Goal: Information Seeking & Learning: Learn about a topic

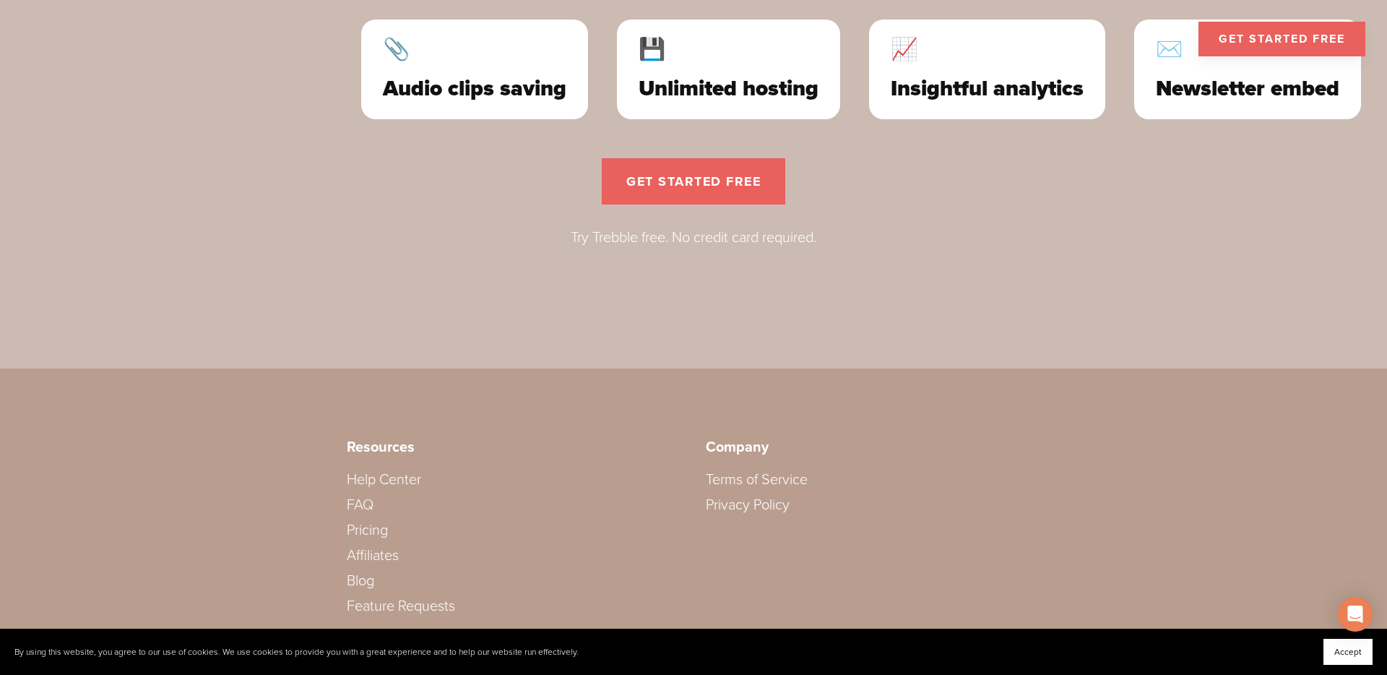
scroll to position [4417, 0]
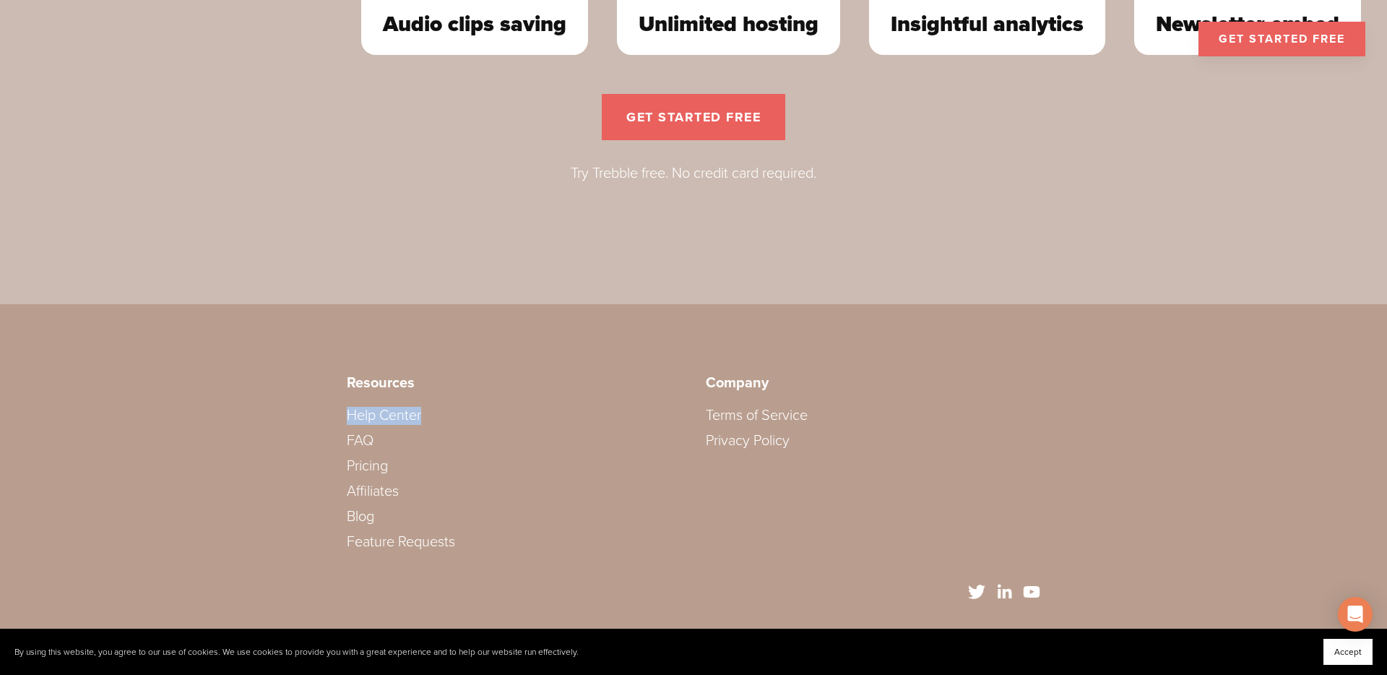
drag, startPoint x: 429, startPoint y: 415, endPoint x: 357, endPoint y: 389, distance: 76.1
click at [345, 419] on div "Resources Help Center FAQ Pricing Affiliates Blog Feature Requests" at bounding box center [694, 466] width 718 height 209
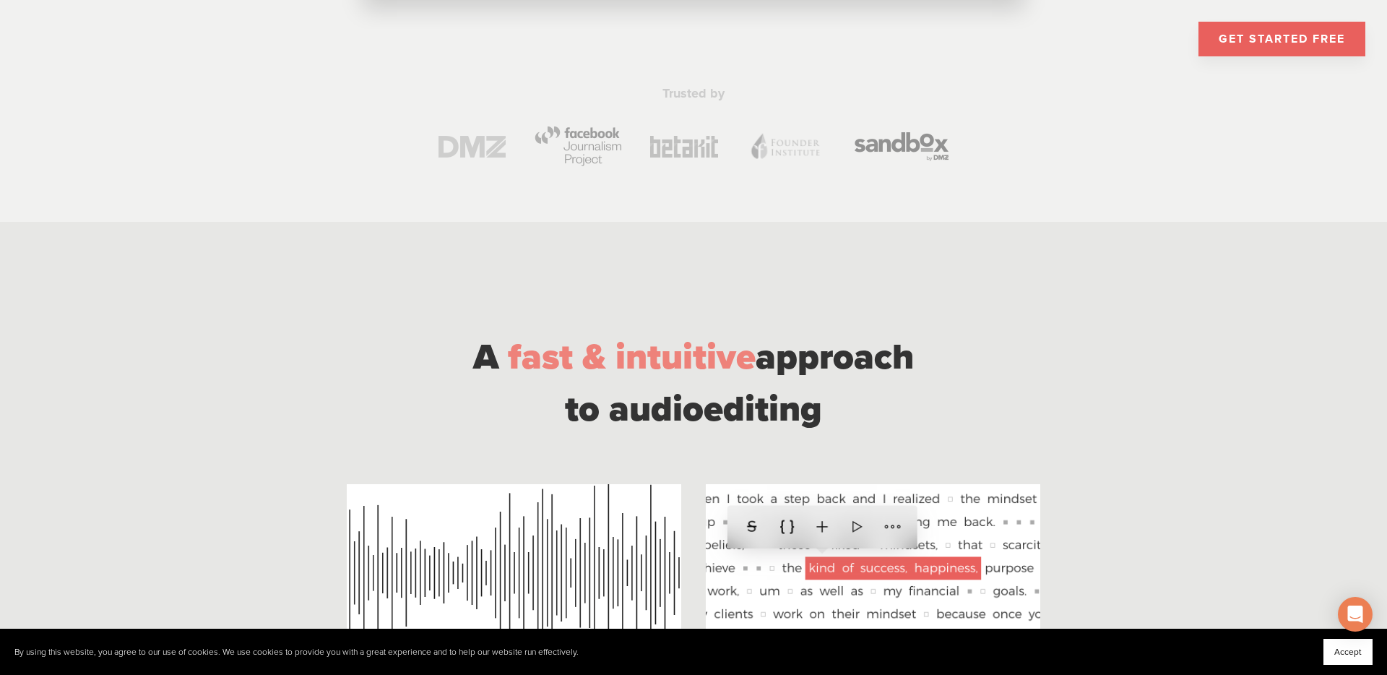
scroll to position [830, 0]
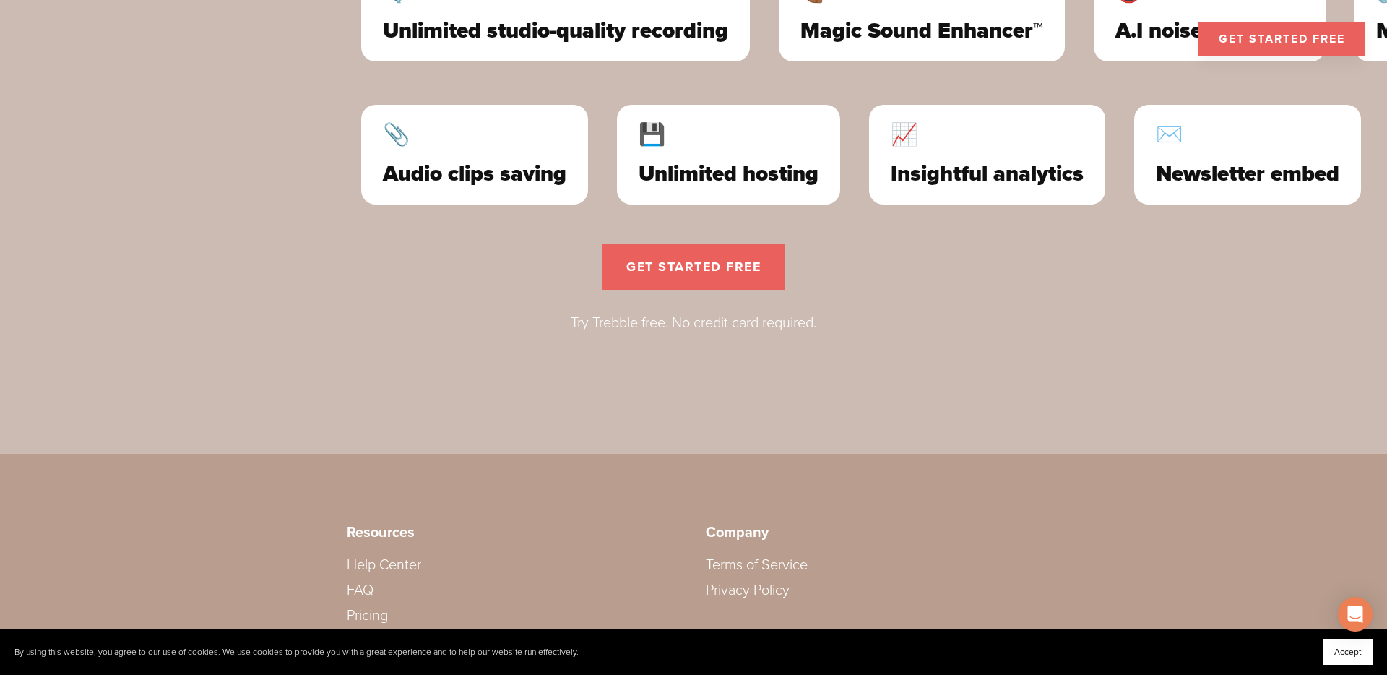
scroll to position [4417, 0]
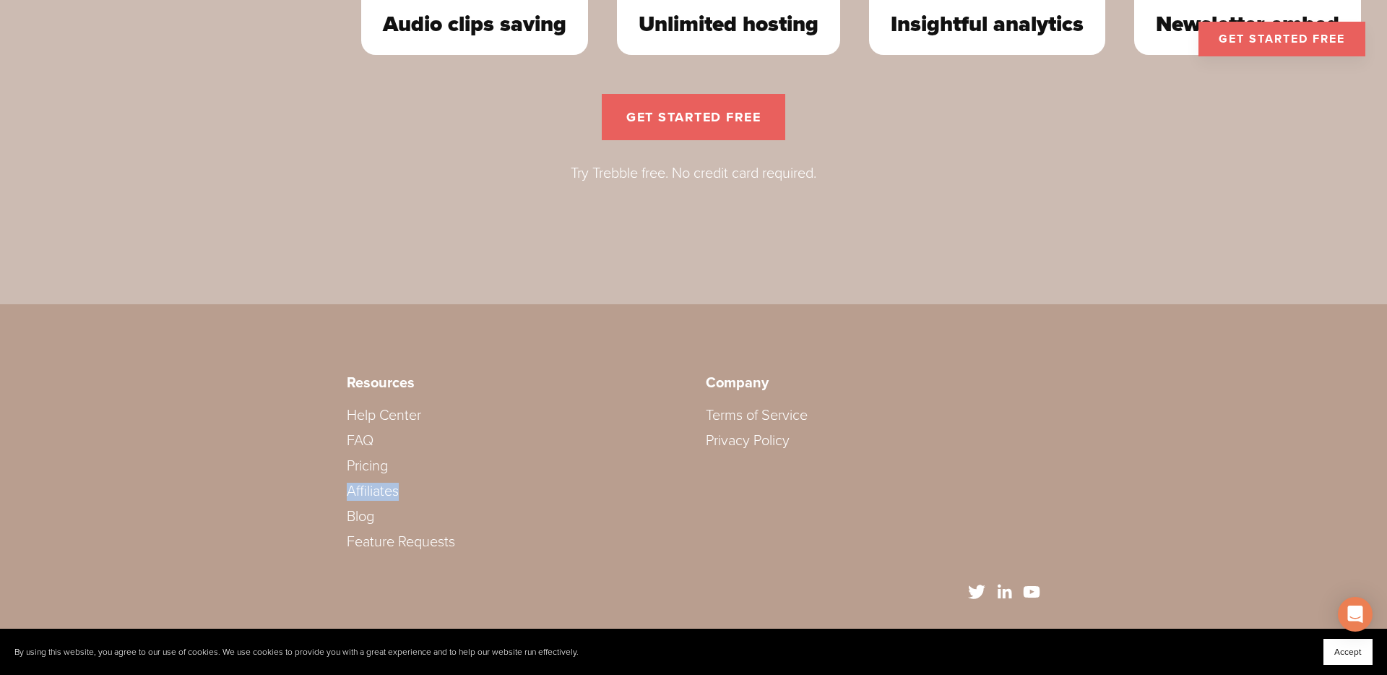
click at [758, 439] on link "Privacy Policy" at bounding box center [748, 440] width 84 height 17
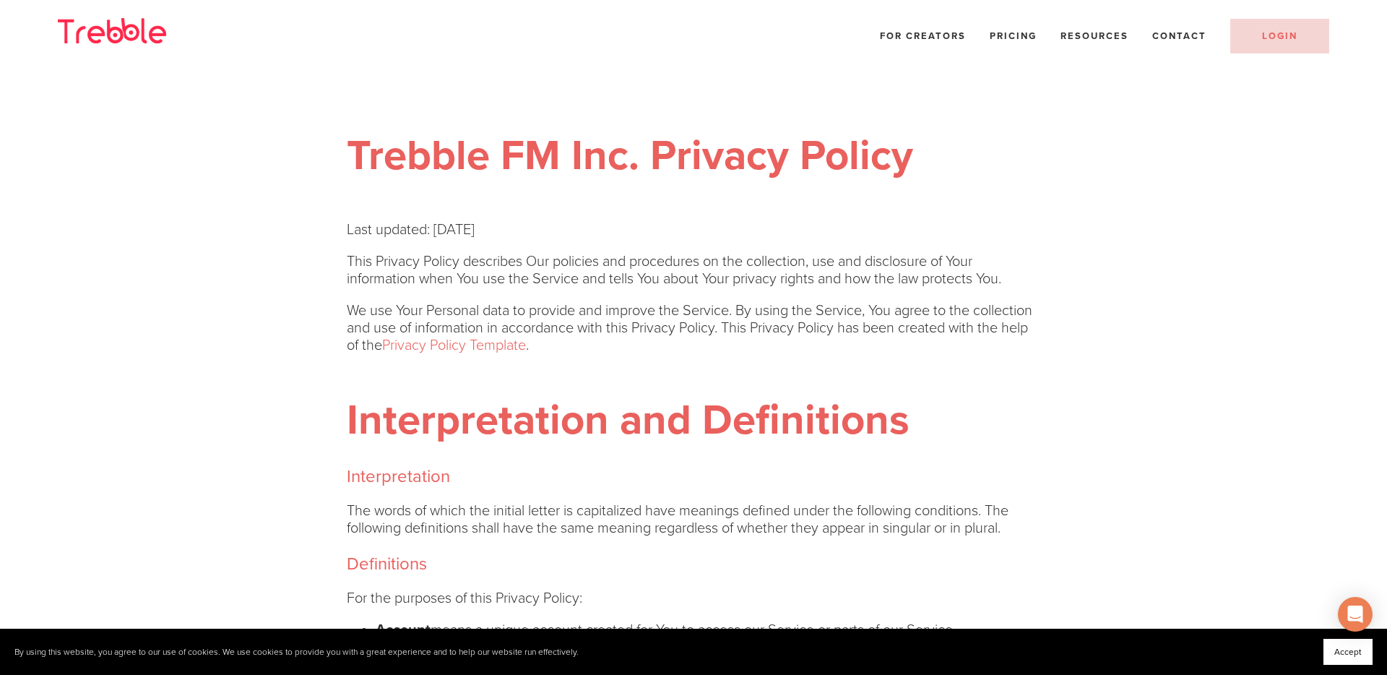
drag, startPoint x: 540, startPoint y: 228, endPoint x: 348, endPoint y: 223, distance: 191.6
click at [348, 223] on p "Last updated: January 19, 2022" at bounding box center [694, 229] width 694 height 17
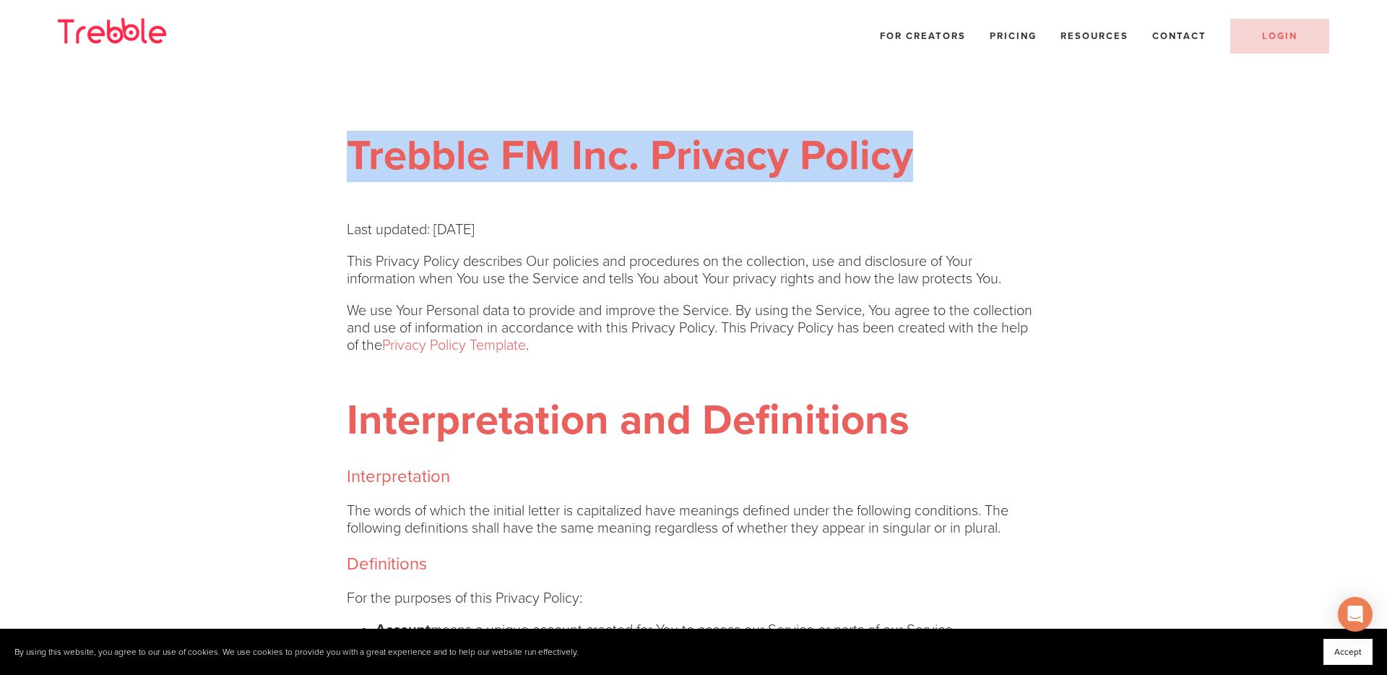
drag, startPoint x: 942, startPoint y: 163, endPoint x: 351, endPoint y: 140, distance: 590.8
click at [348, 143] on h1 "Trebble FM Inc. Privacy Policy" at bounding box center [694, 157] width 694 height 51
copy h1 "Trebble FM Inc. Privacy Policy"
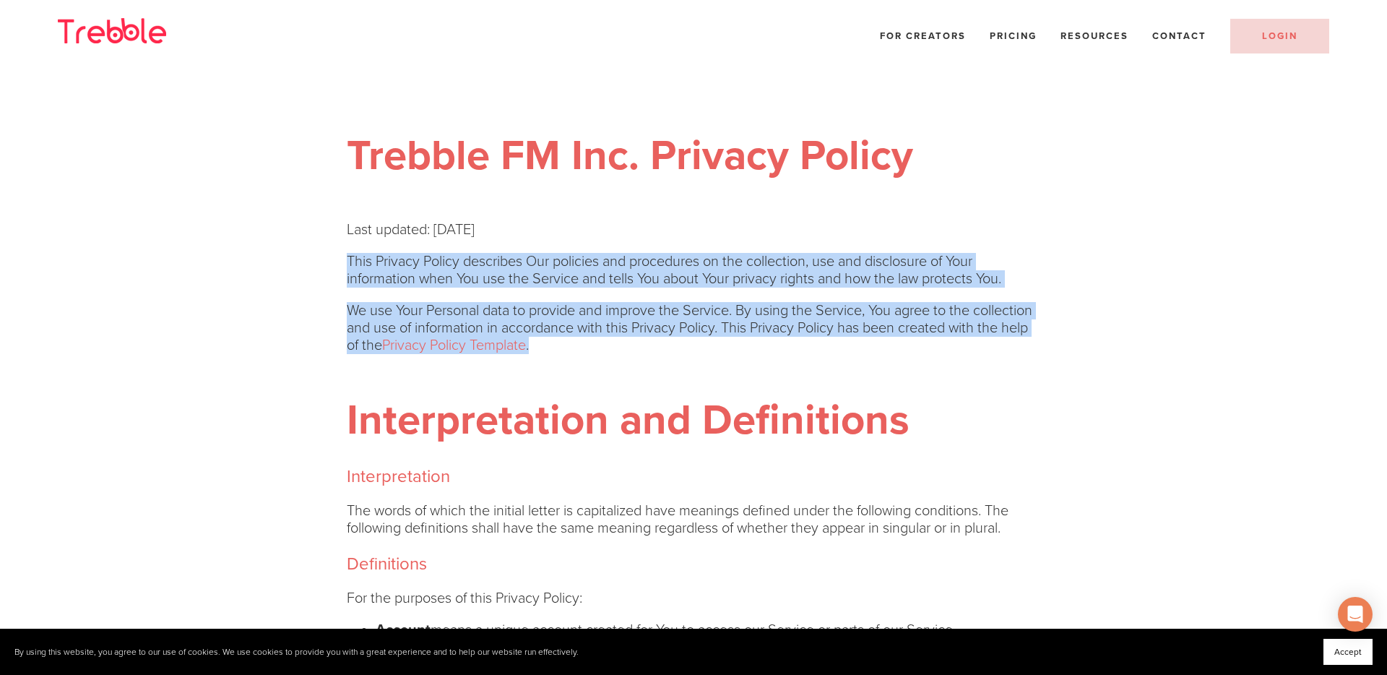
drag, startPoint x: 646, startPoint y: 342, endPoint x: 358, endPoint y: 246, distance: 303.0
copy div "This Privacy Policy describes Our policies and procedures on the collection, us…"
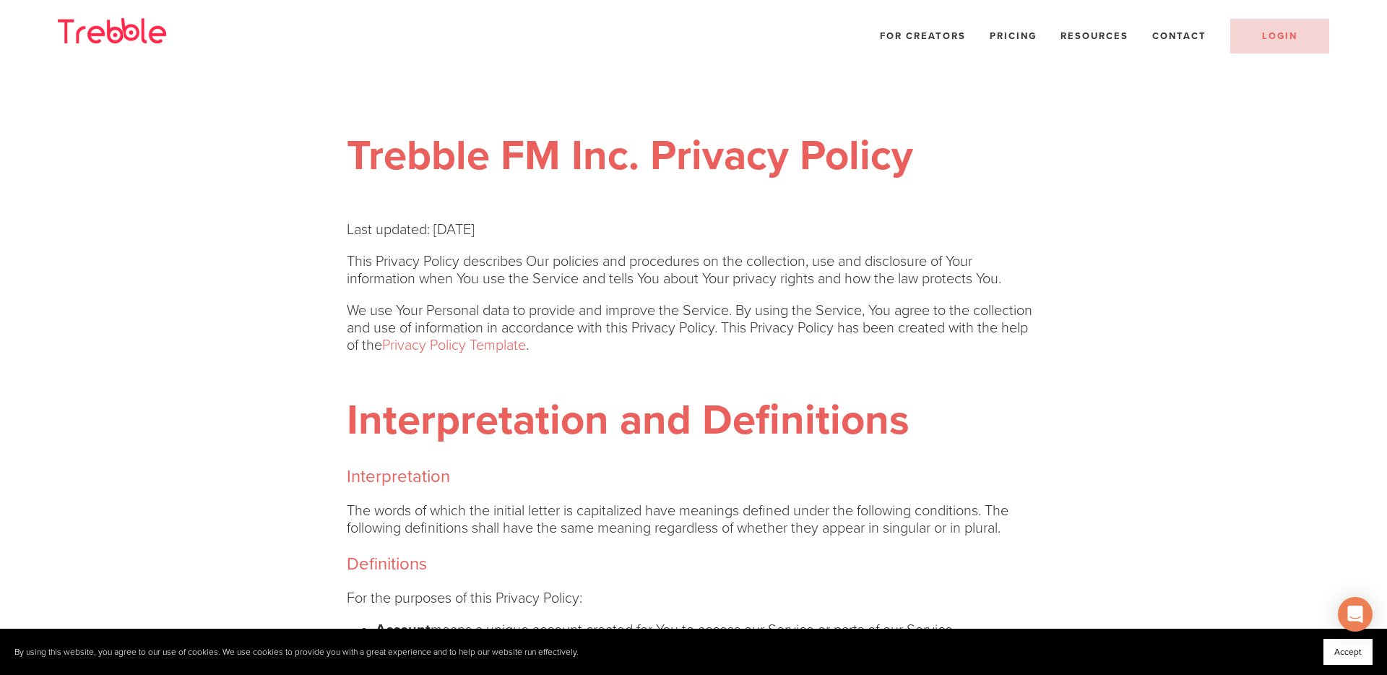
drag, startPoint x: 679, startPoint y: 321, endPoint x: 625, endPoint y: 344, distance: 58.3
click at [678, 321] on p "We use Your Personal data to provide and improve the Service. By using the Serv…" at bounding box center [694, 328] width 694 height 52
click at [876, 322] on p "We use Your Personal data to provide and improve the Service. By using the Serv…" at bounding box center [694, 328] width 694 height 52
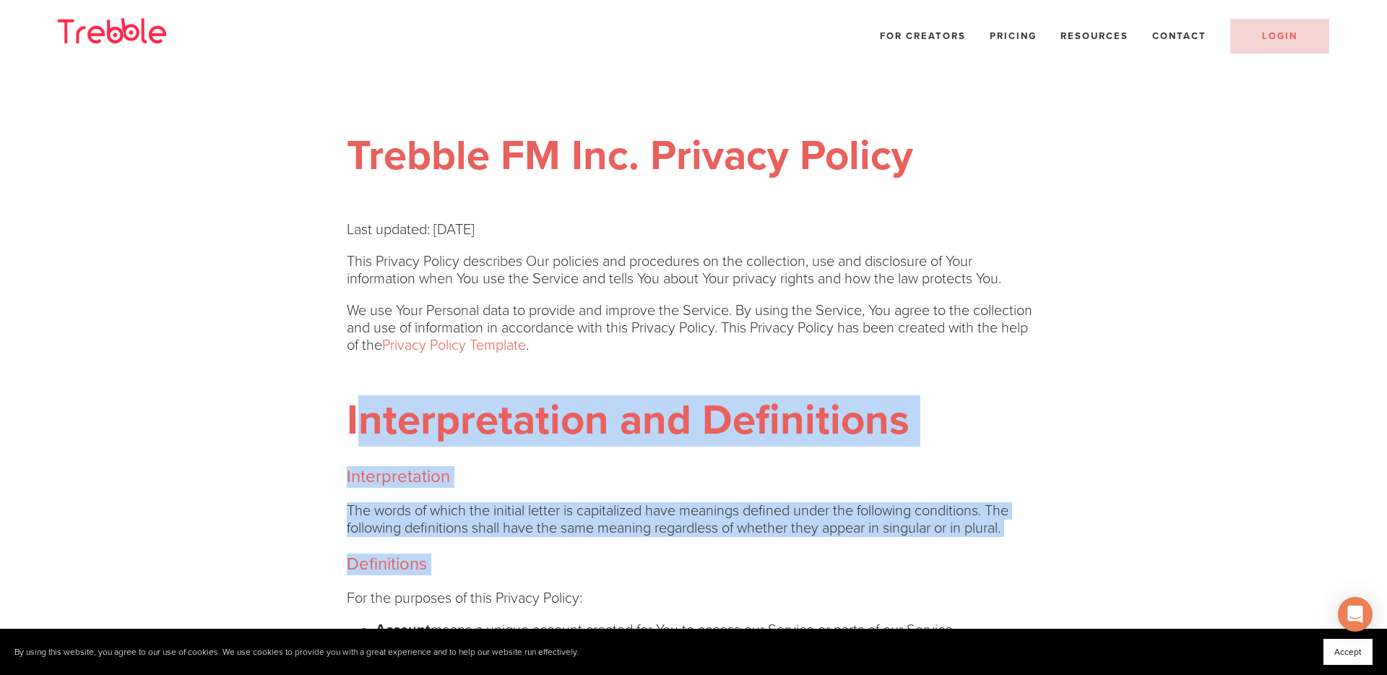
drag, startPoint x: 354, startPoint y: 401, endPoint x: 564, endPoint y: 502, distance: 233.3
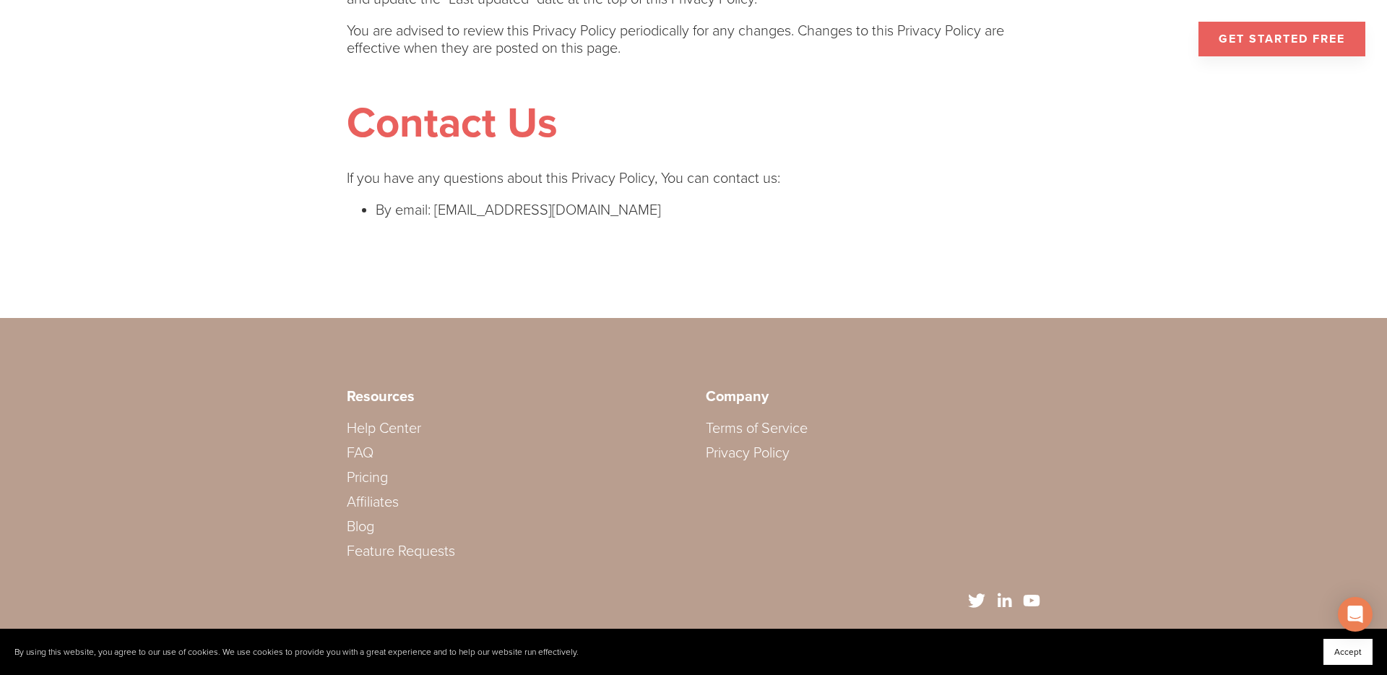
scroll to position [4794, 0]
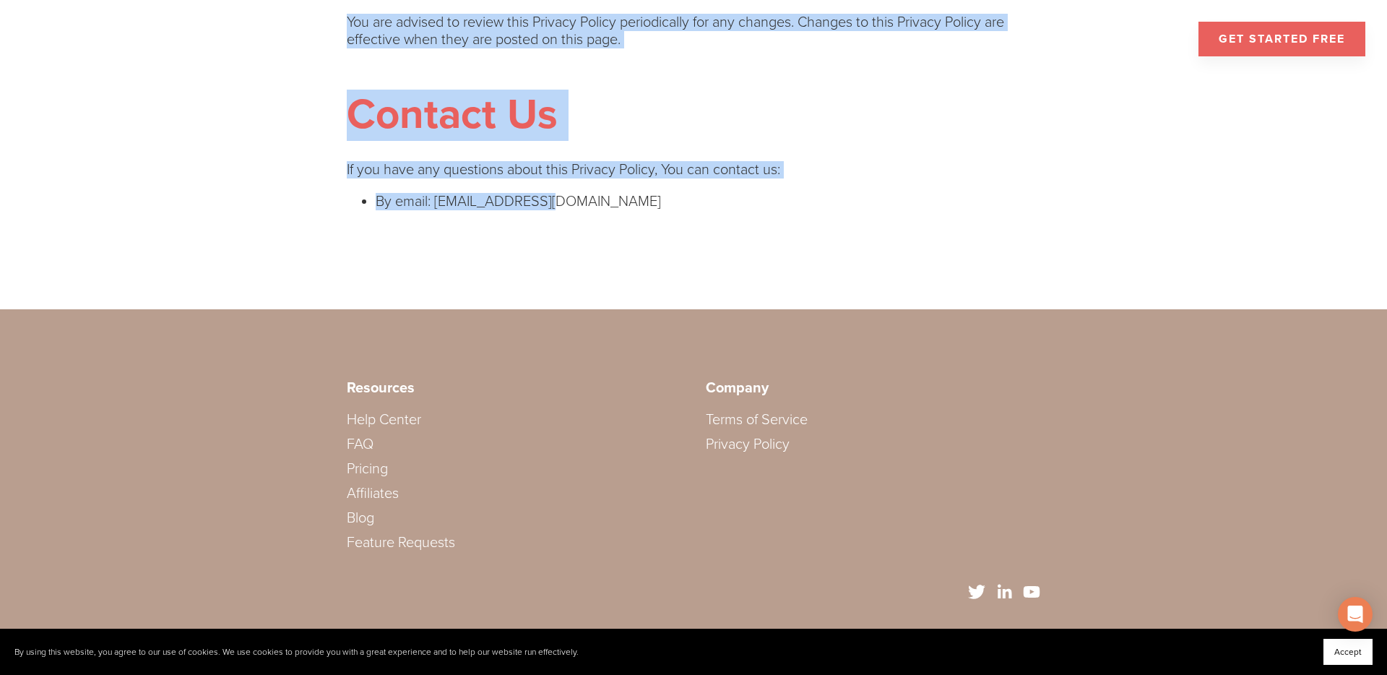
drag, startPoint x: 348, startPoint y: 412, endPoint x: 709, endPoint y: 248, distance: 396.1
copy div "Interpretation and Definitions Interpretation The words of which the initial le…"
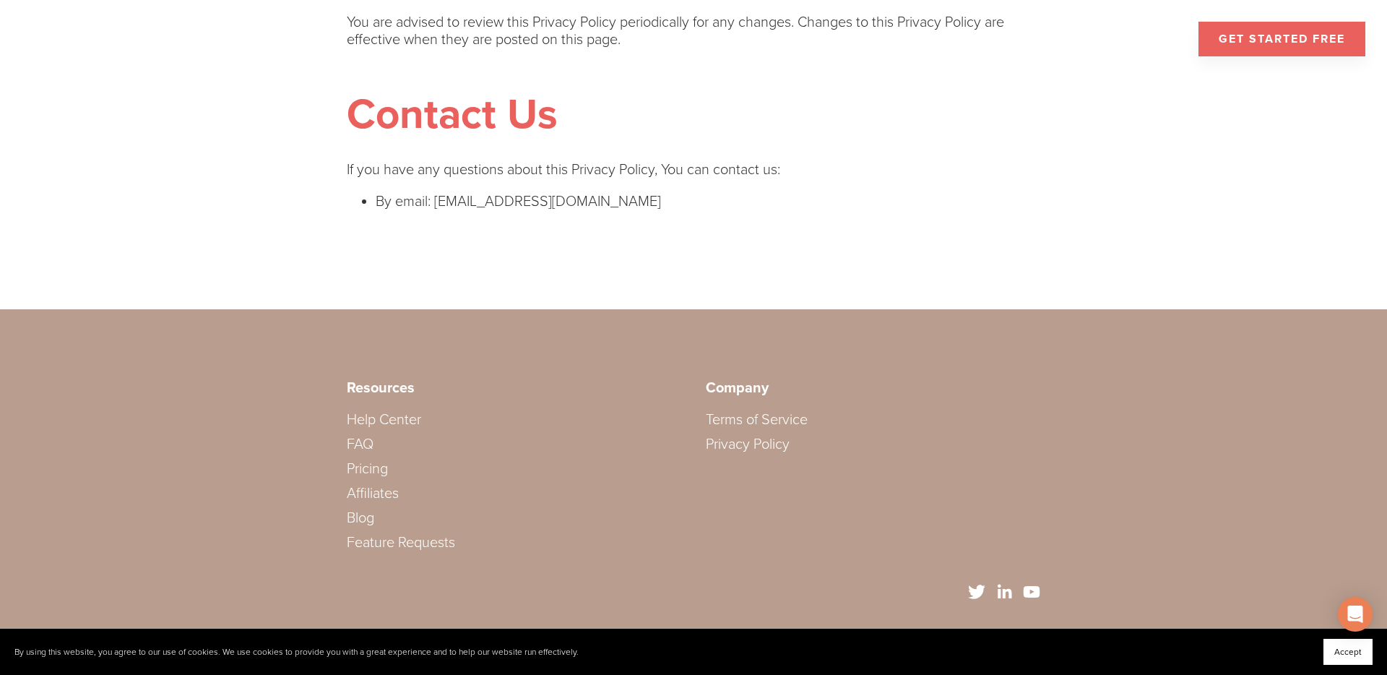
click at [856, 95] on h1 "Contact Us" at bounding box center [694, 115] width 694 height 51
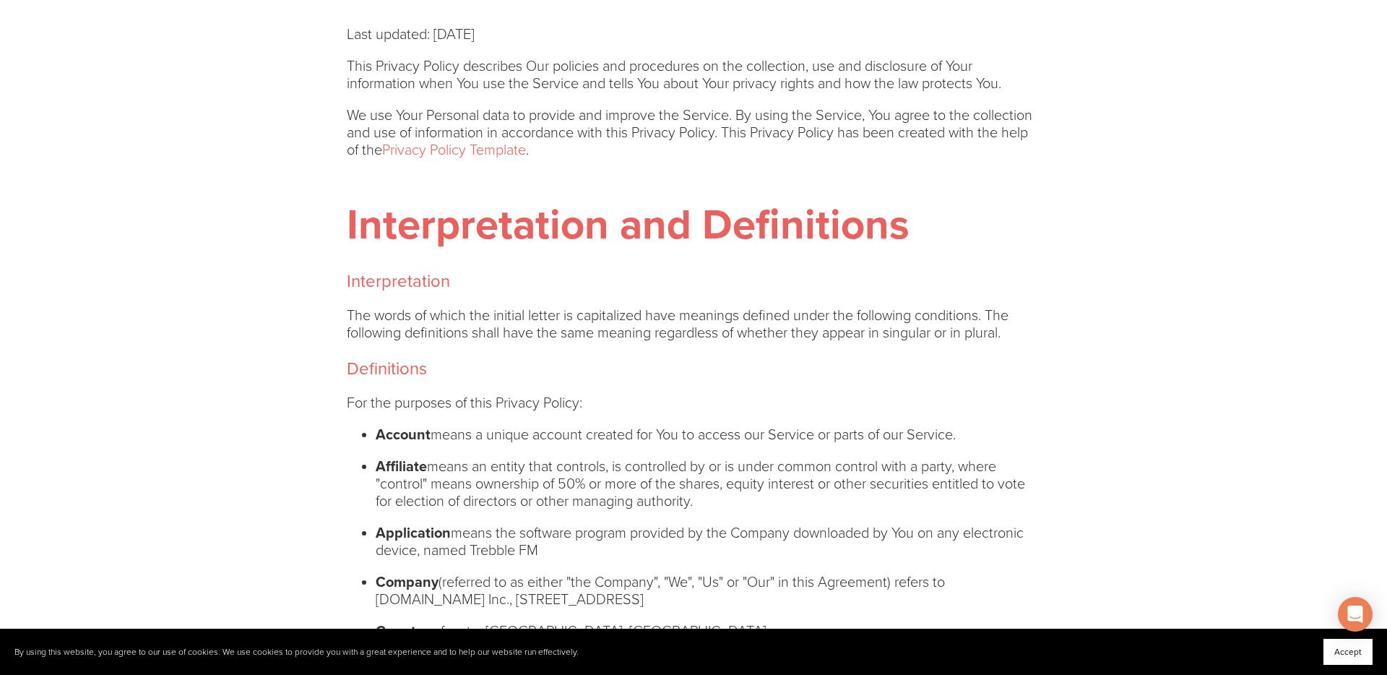
scroll to position [737, 0]
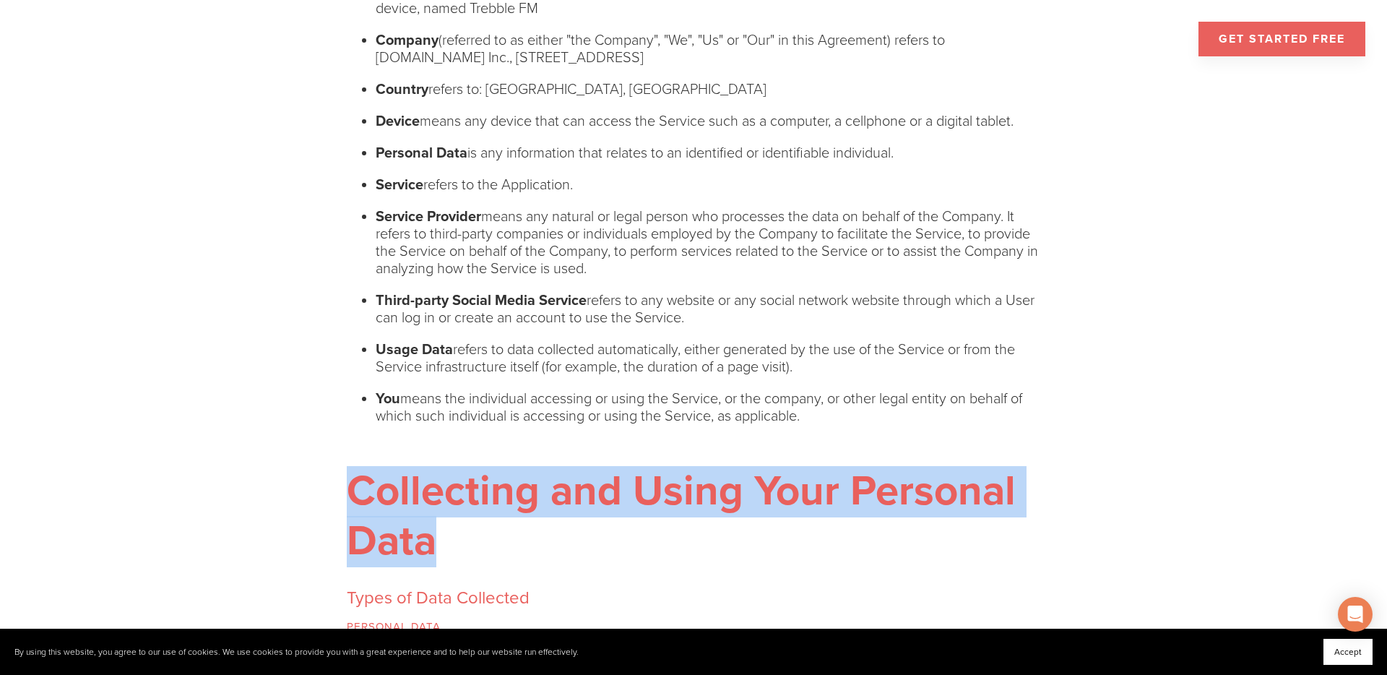
drag, startPoint x: 481, startPoint y: 543, endPoint x: 438, endPoint y: 460, distance: 93.4
copy h1 "Collecting and Using Your Personal Data"
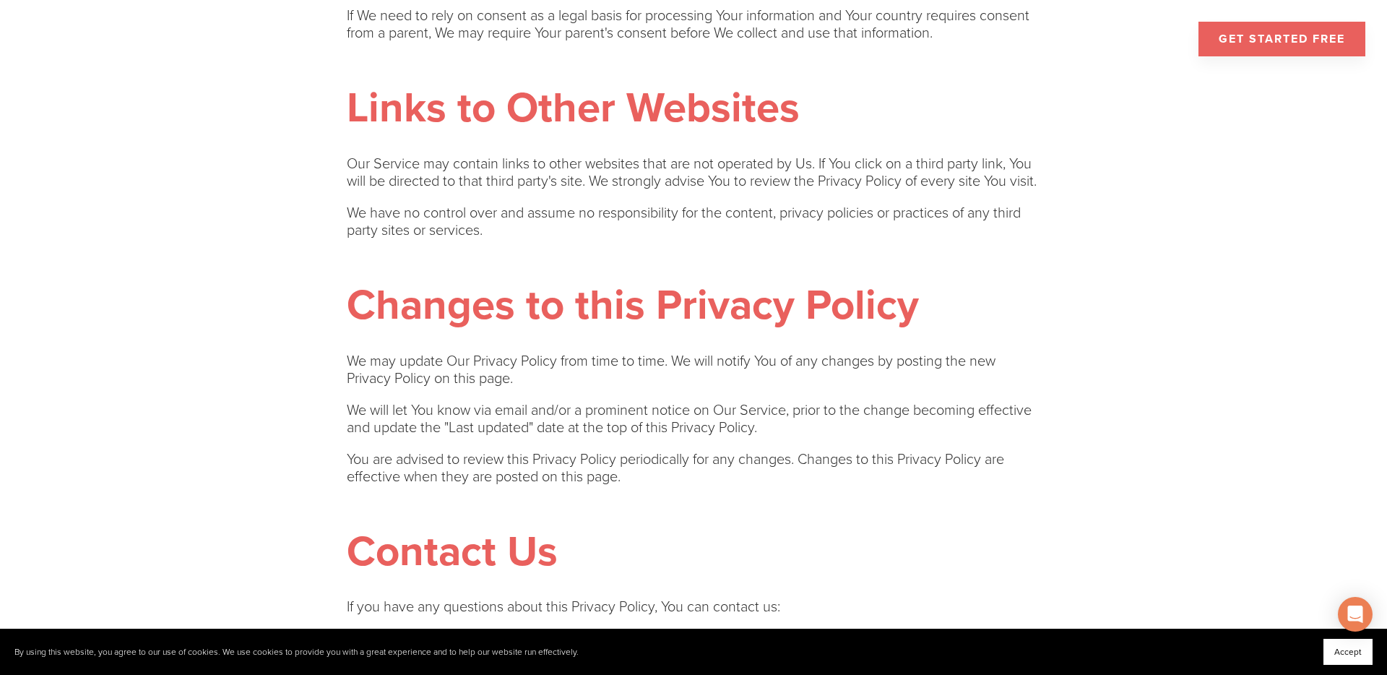
scroll to position [4794, 0]
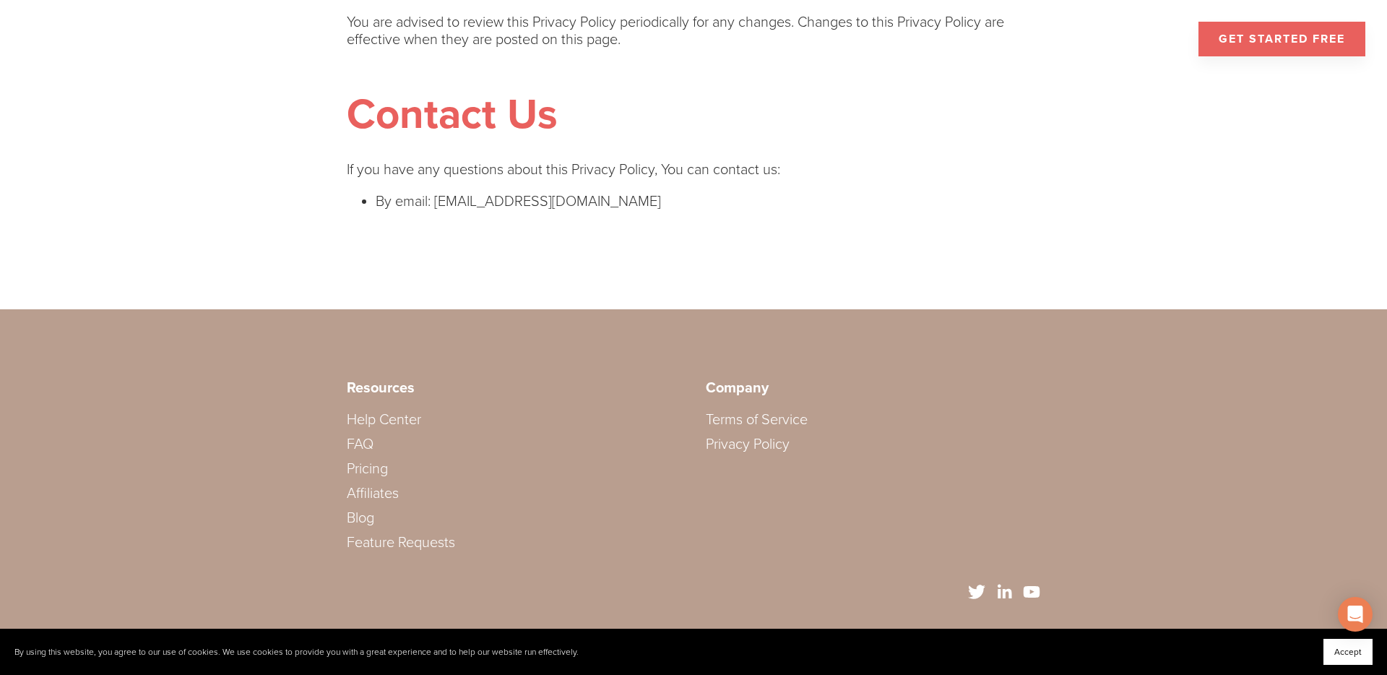
click at [758, 420] on link "Terms of Service" at bounding box center [757, 419] width 102 height 17
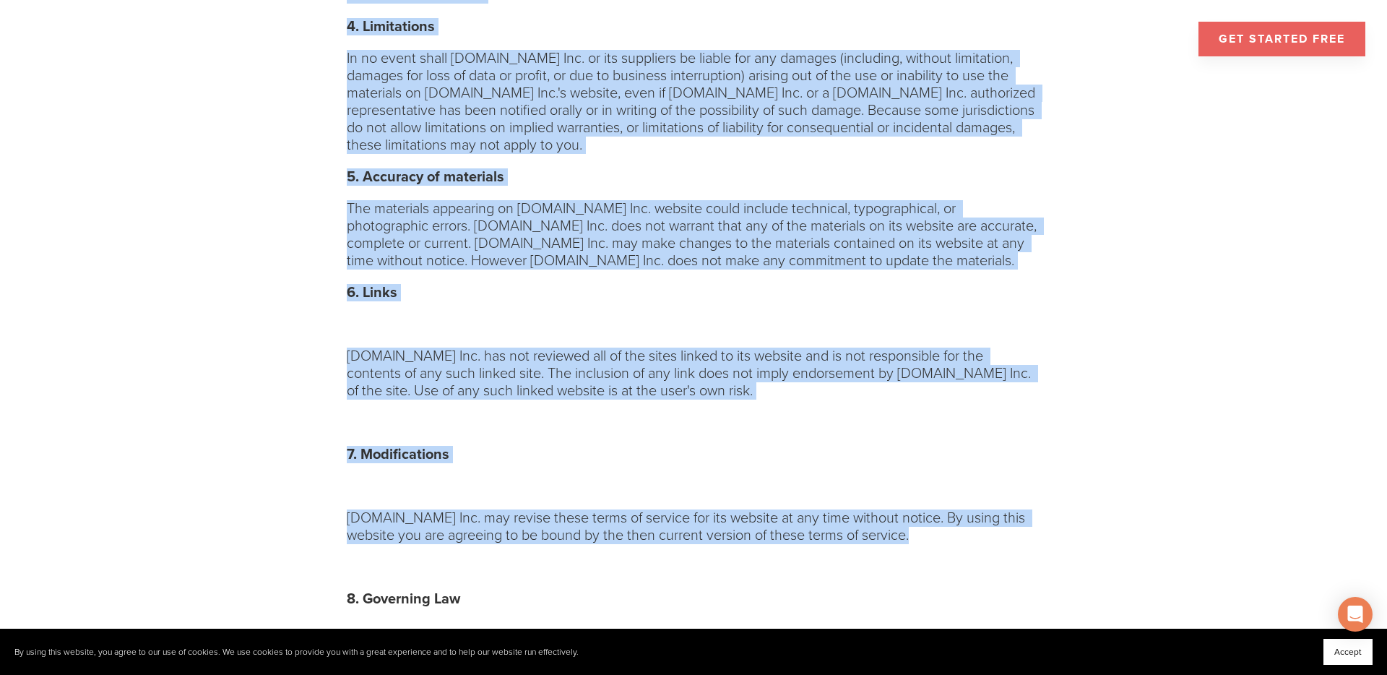
drag, startPoint x: 344, startPoint y: 145, endPoint x: 705, endPoint y: 546, distance: 538.8
click at [731, 554] on div "Trebble FM Inc. Terms of Service 1. Terms By accessing the website at [URL][DOM…" at bounding box center [694, 51] width 718 height 1929
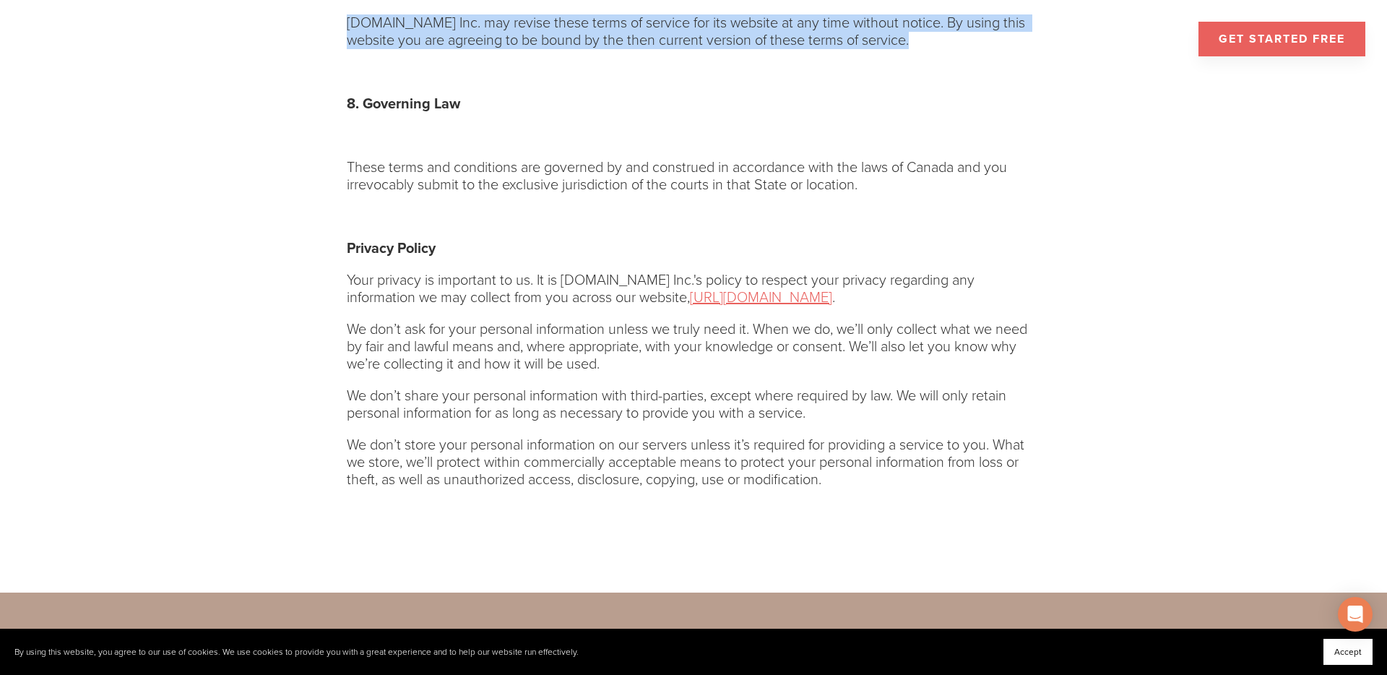
scroll to position [1489, 0]
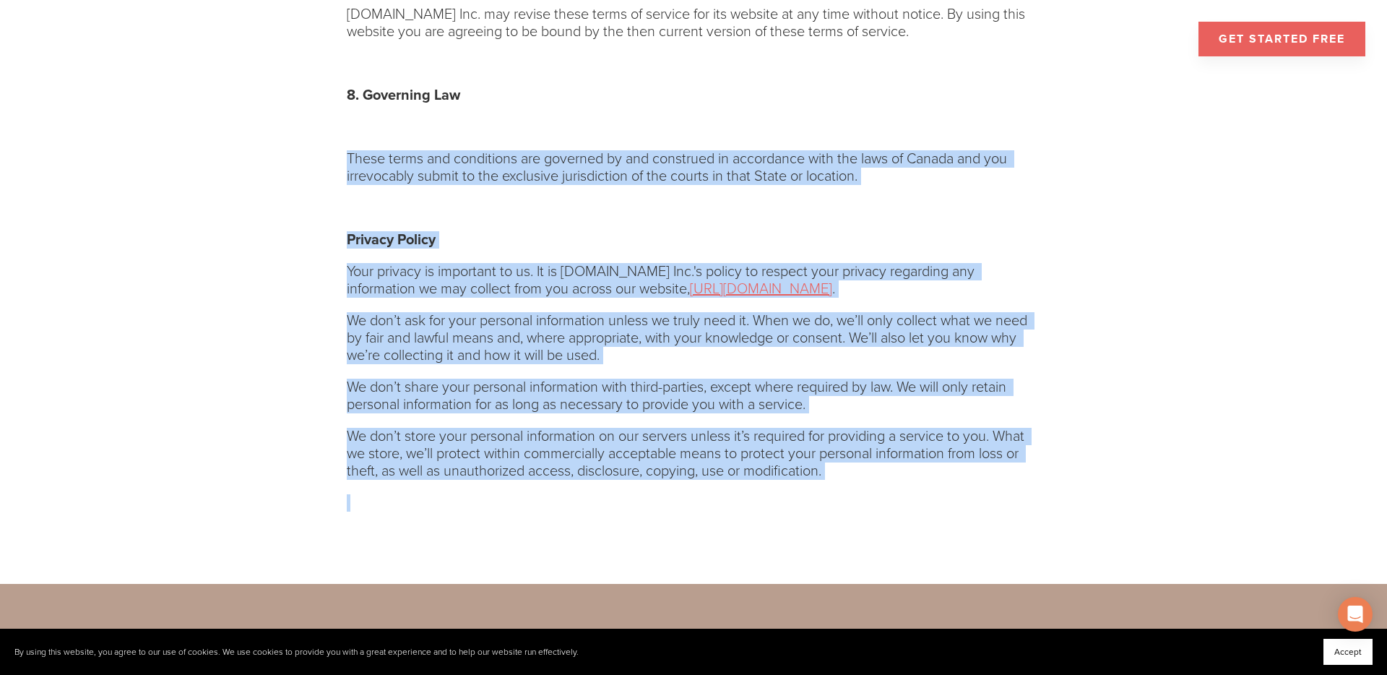
drag, startPoint x: 883, startPoint y: 506, endPoint x: 556, endPoint y: 122, distance: 503.9
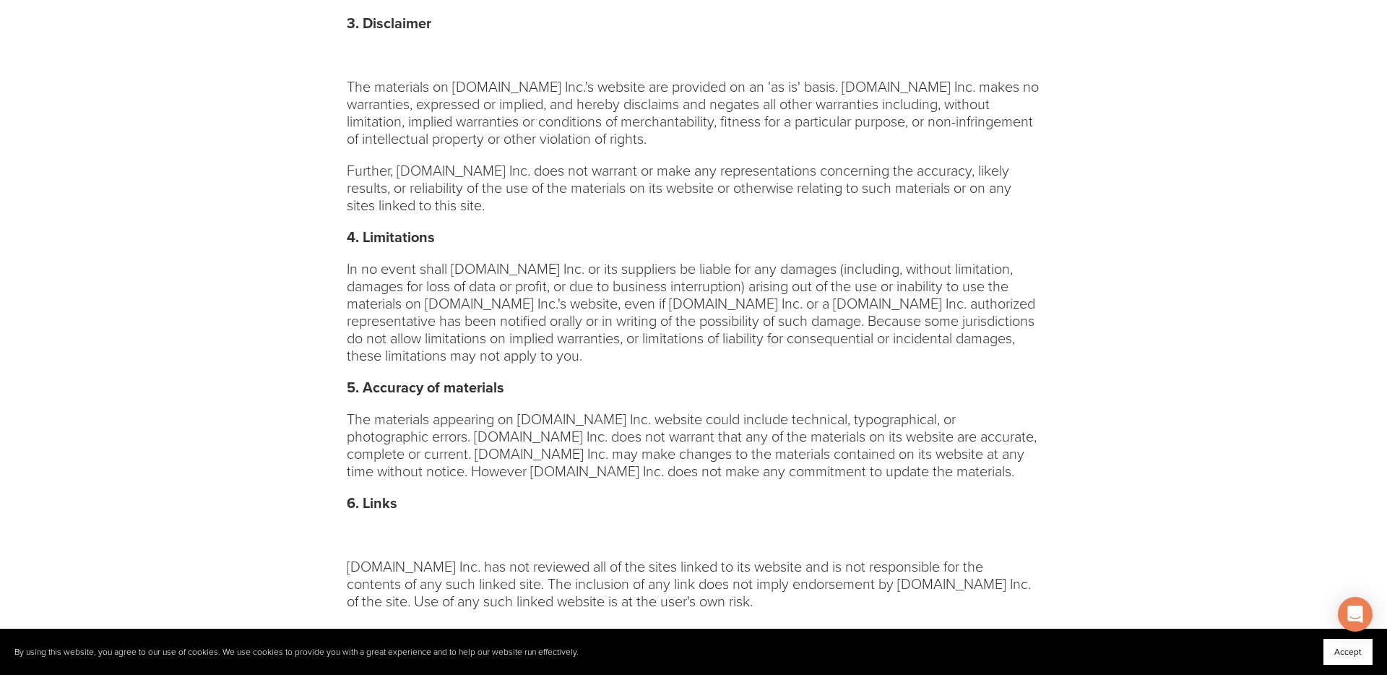
scroll to position [0, 0]
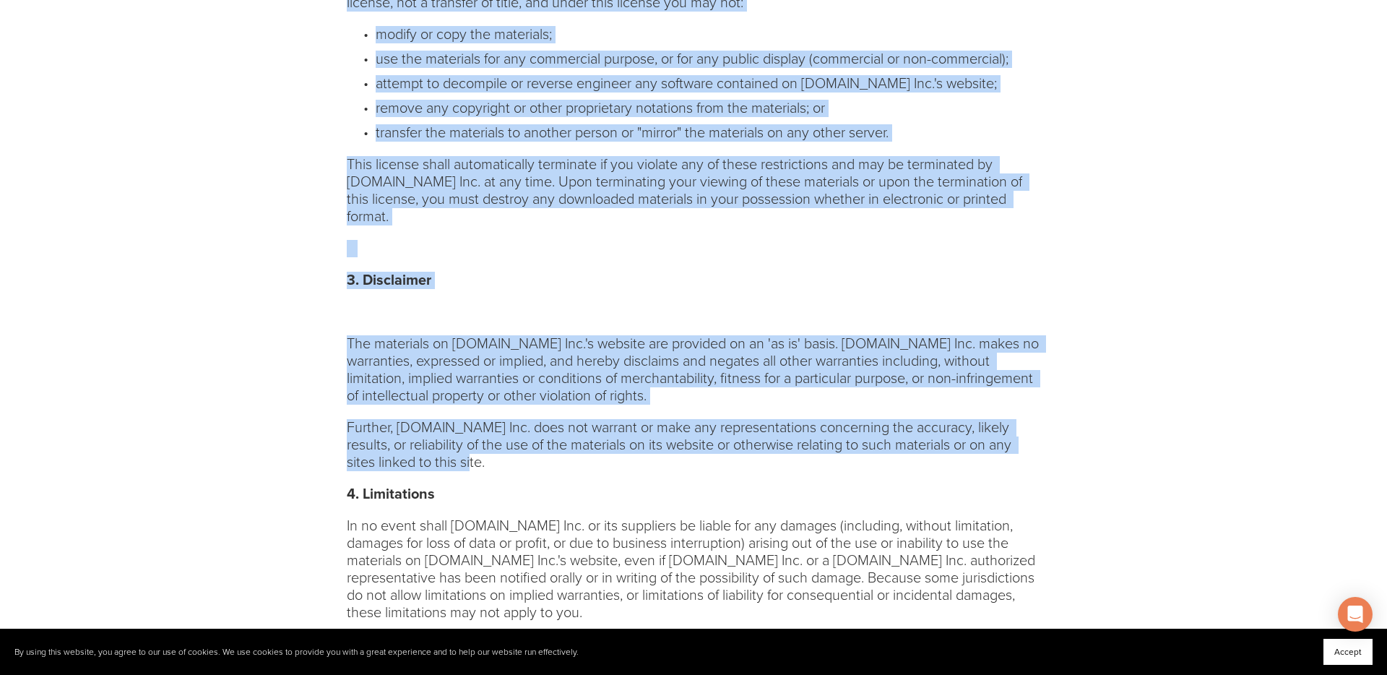
drag, startPoint x: 353, startPoint y: 149, endPoint x: 817, endPoint y: 446, distance: 551.4
click at [817, 446] on div "Trebble FM Inc. Terms of Service 1. Terms By accessing the website at [URL][DOM…" at bounding box center [694, 518] width 694 height 1929
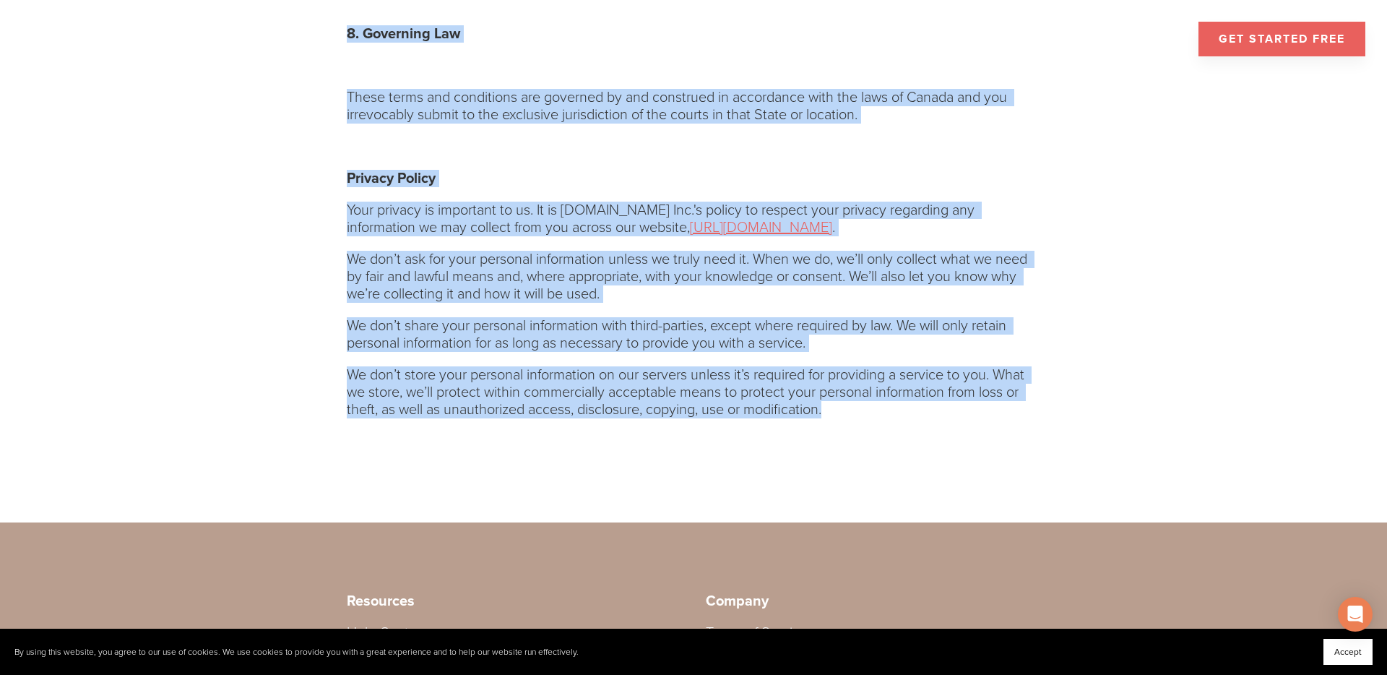
click at [843, 389] on p "We don’t store your personal information on our servers unless it’s required fo…" at bounding box center [694, 392] width 694 height 52
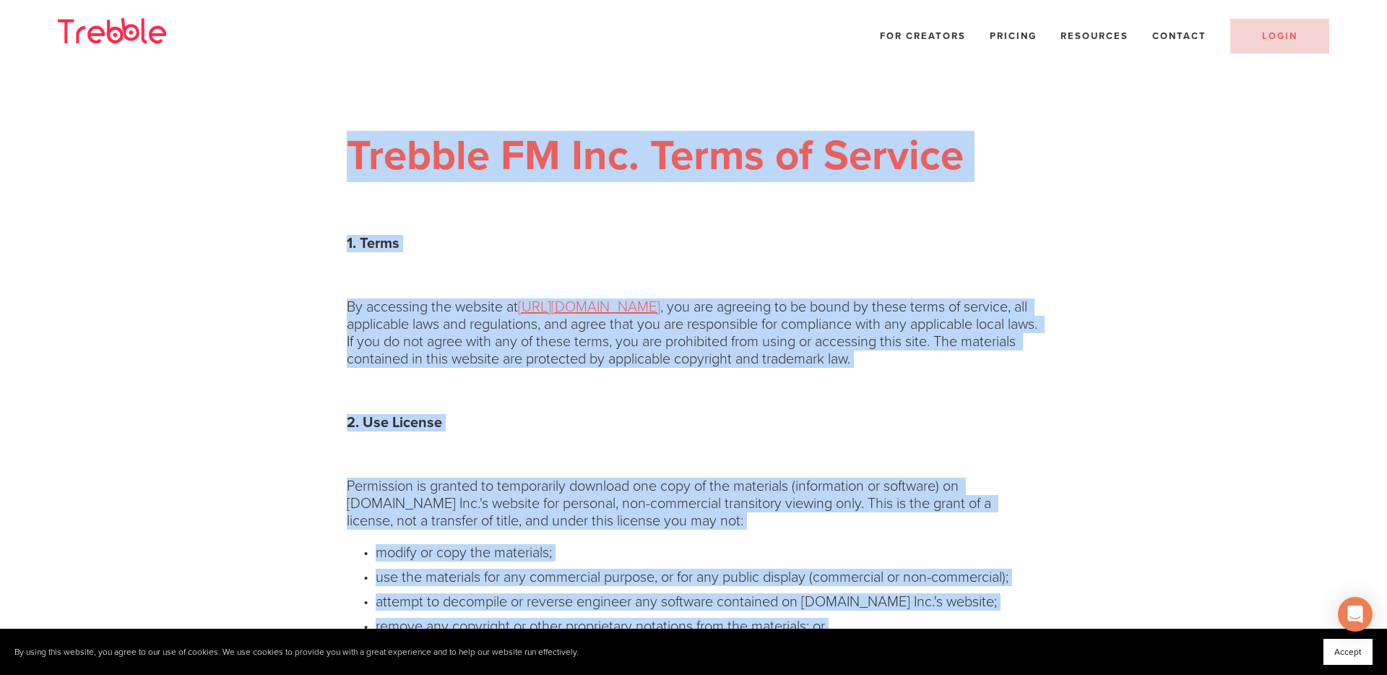
copy div "Trebble FM Inc. Terms of Service 1. Terms By accessing the website at [URL][DOM…"
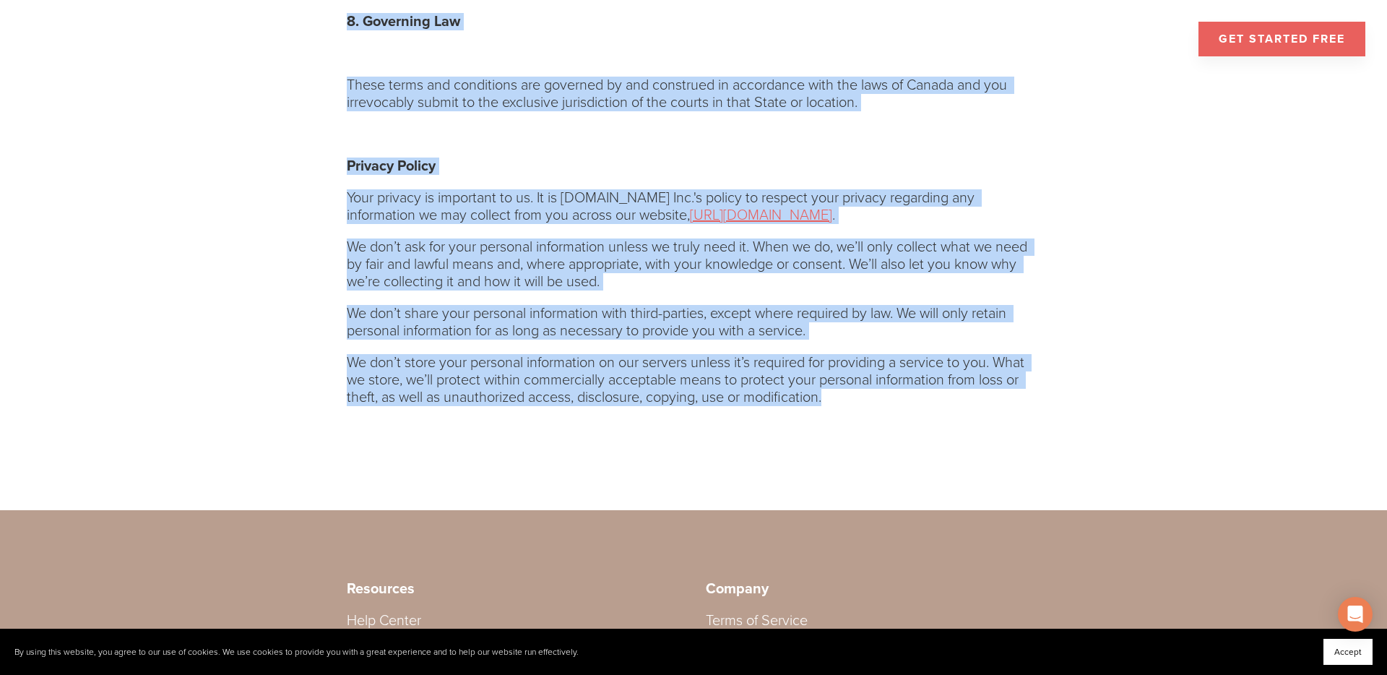
scroll to position [1747, 0]
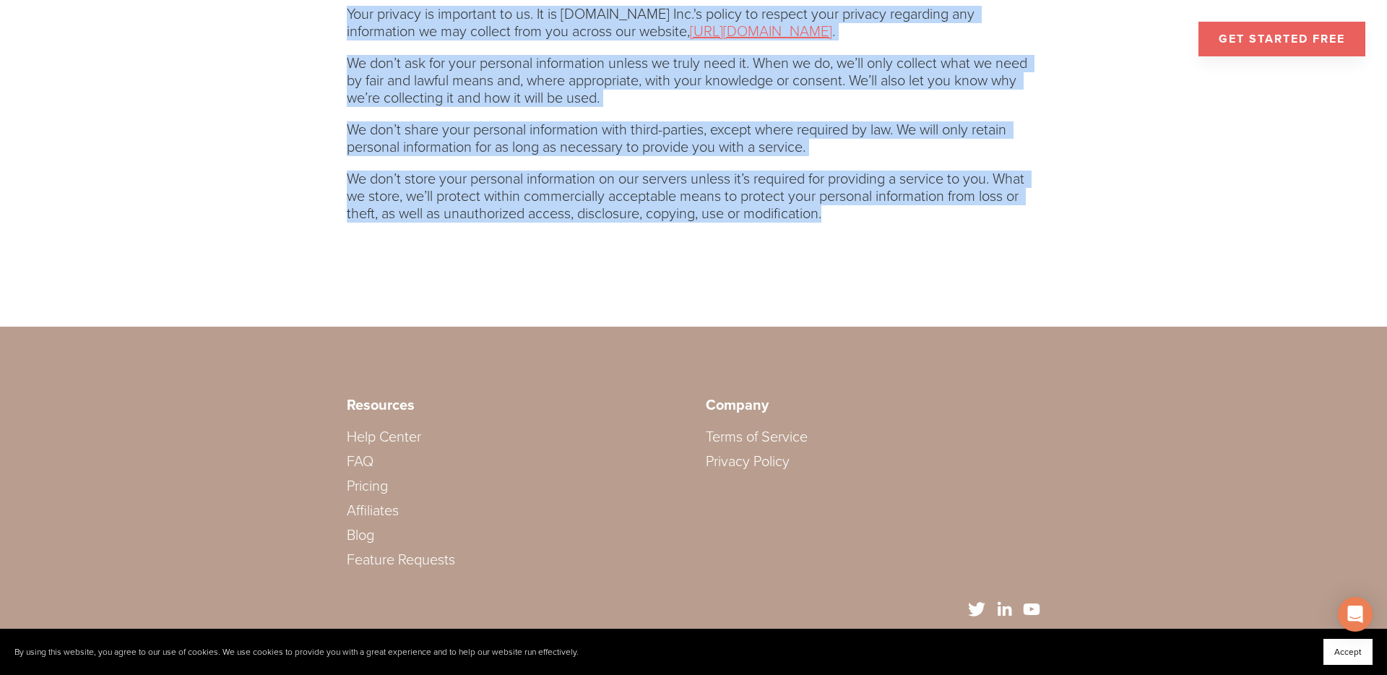
click at [732, 453] on link "Privacy Policy" at bounding box center [748, 461] width 84 height 17
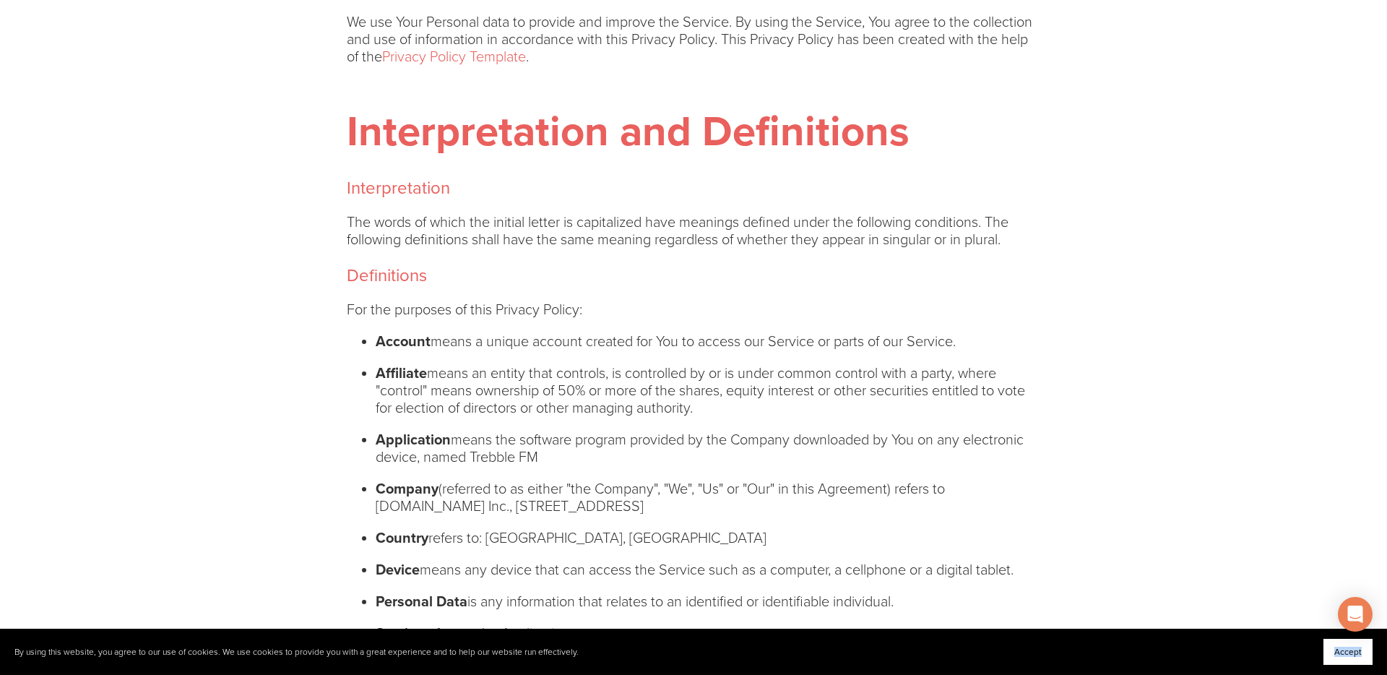
drag, startPoint x: 361, startPoint y: 155, endPoint x: 858, endPoint y: 674, distance: 719.6
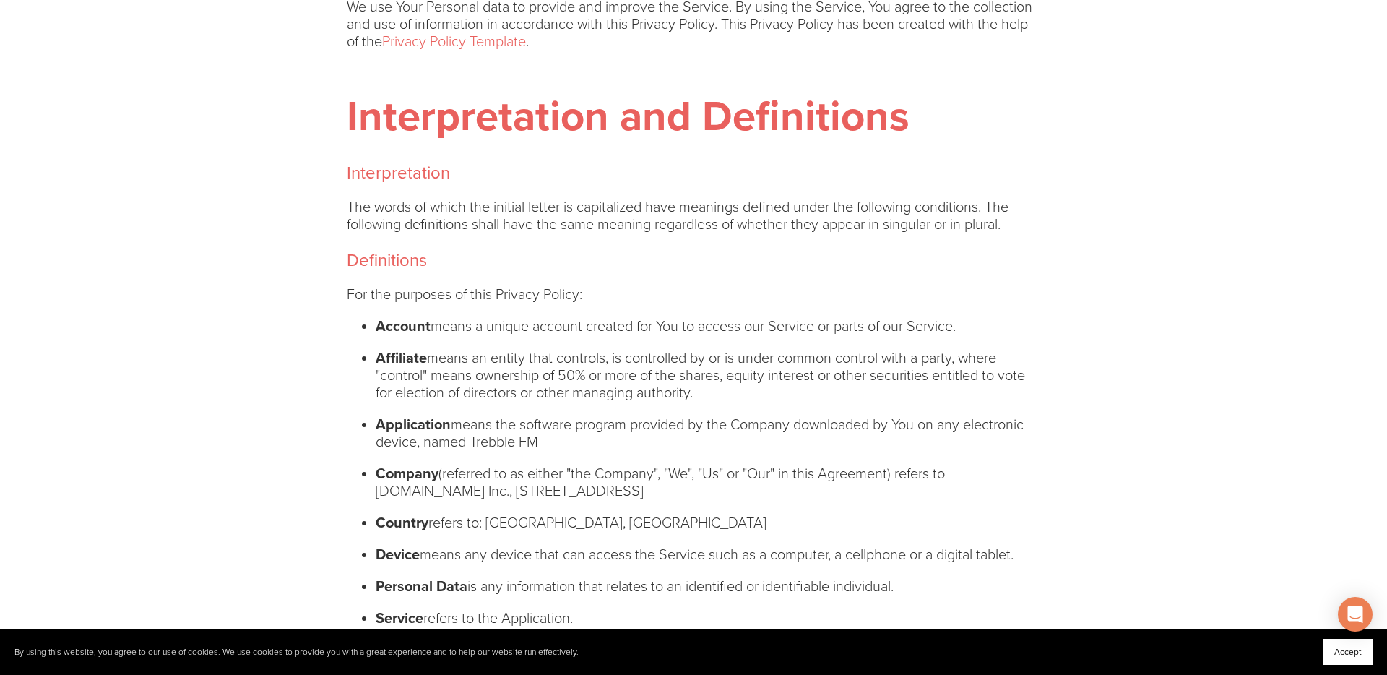
click at [812, 532] on ul "Account means a unique account created for You to access our Service or parts o…" at bounding box center [694, 588] width 694 height 541
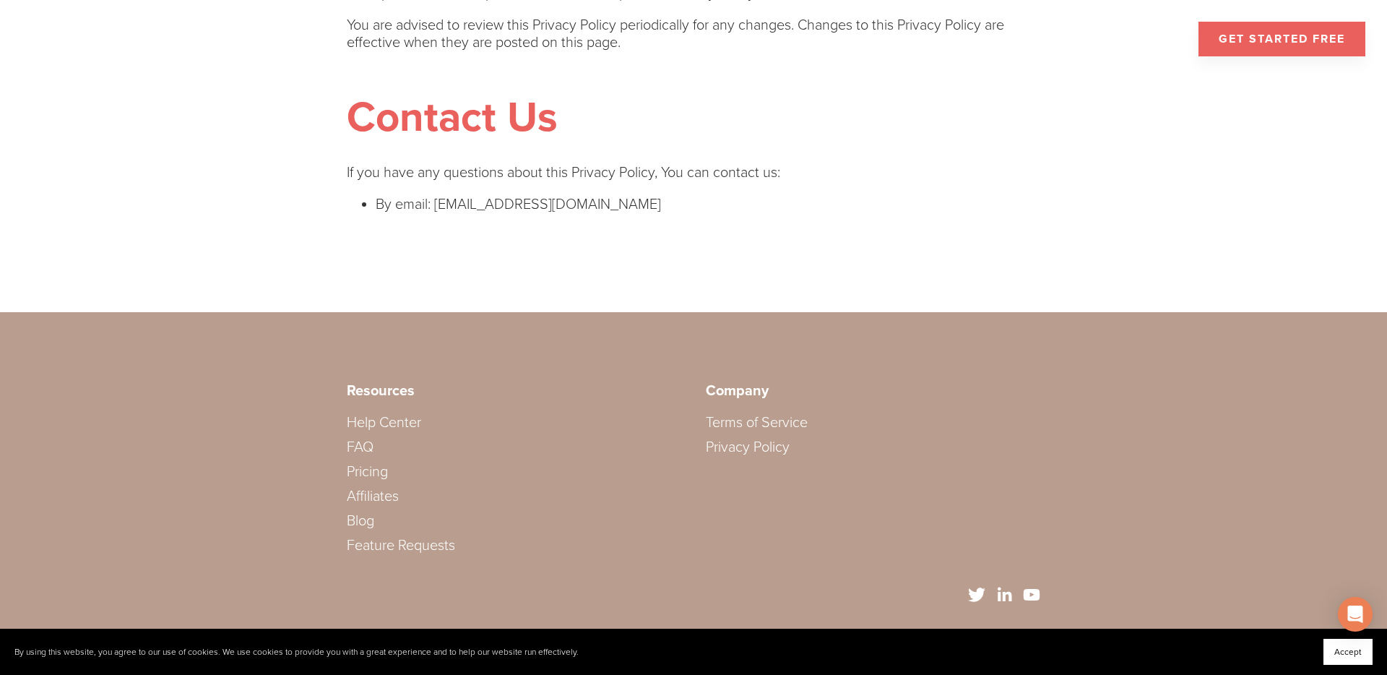
scroll to position [4794, 0]
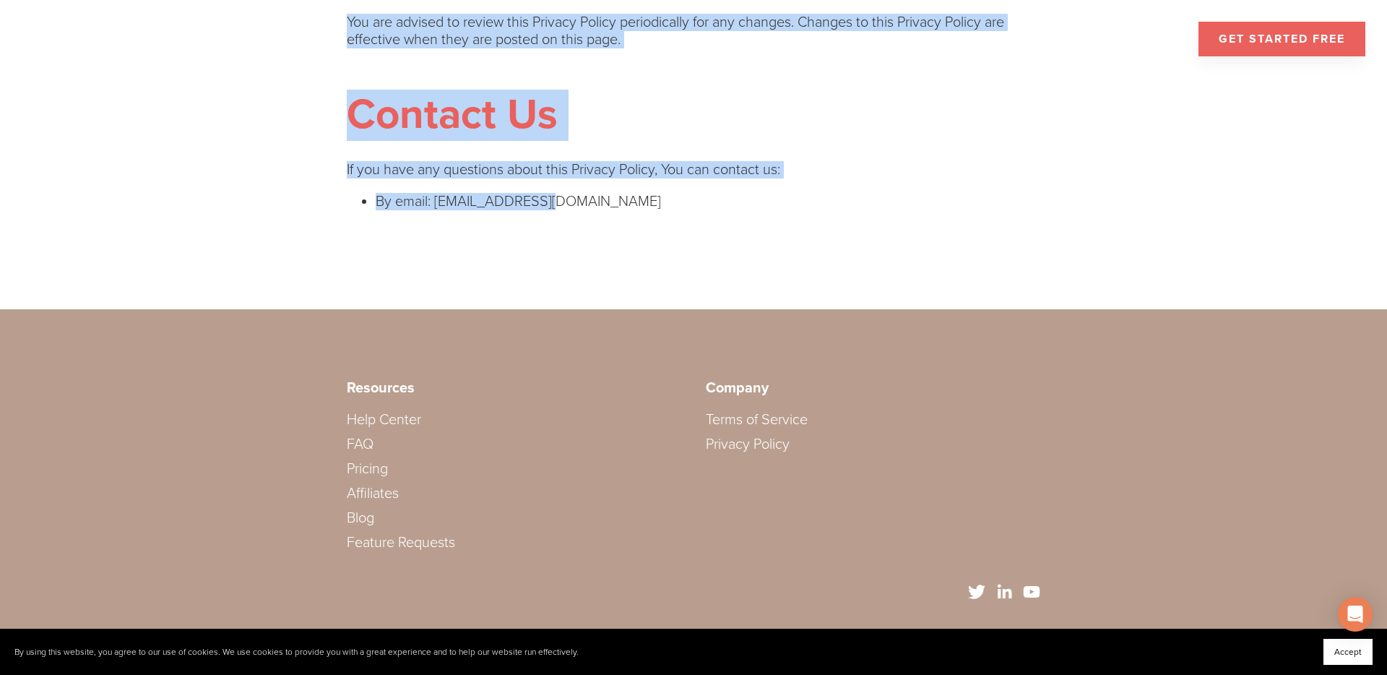
drag, startPoint x: 350, startPoint y: 153, endPoint x: 635, endPoint y: 285, distance: 314.6
copy div "Trebble FM Inc. Privacy Policy Last updated: January 19, 2022 This Privacy Poli…"
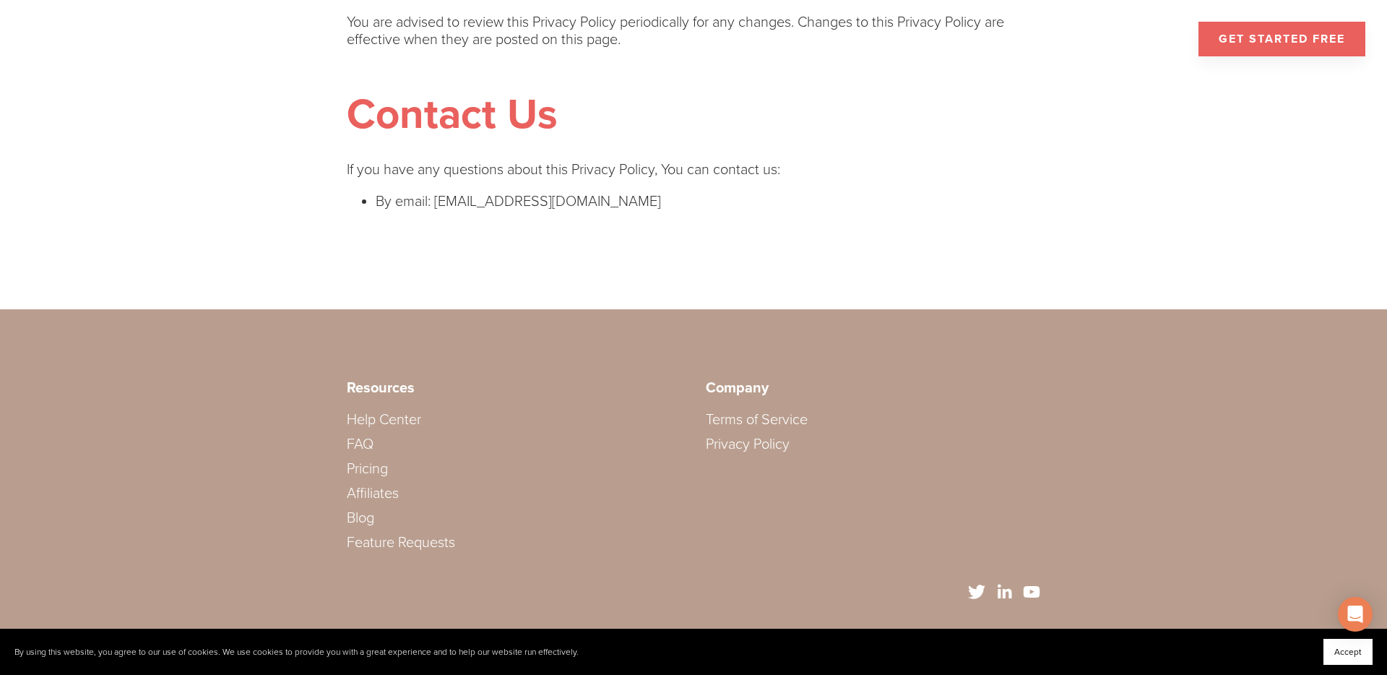
click at [772, 419] on link "Terms of Service" at bounding box center [757, 419] width 102 height 17
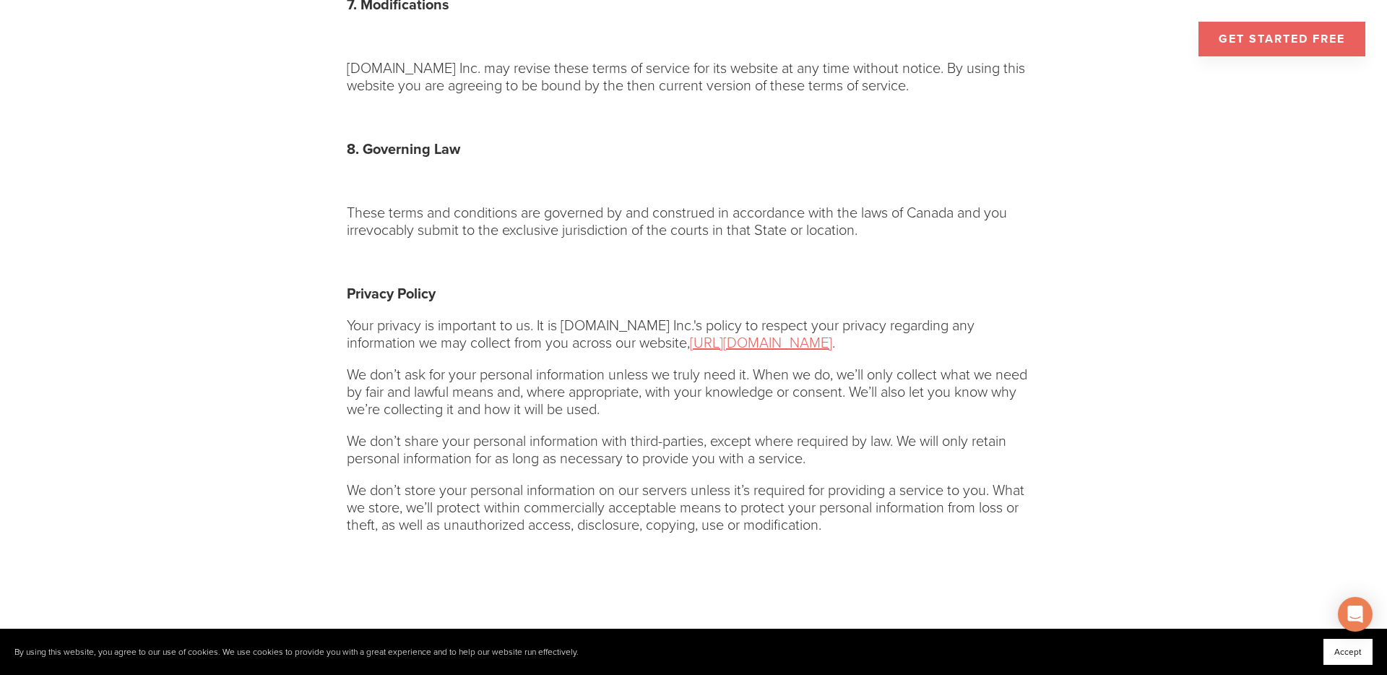
scroll to position [1747, 0]
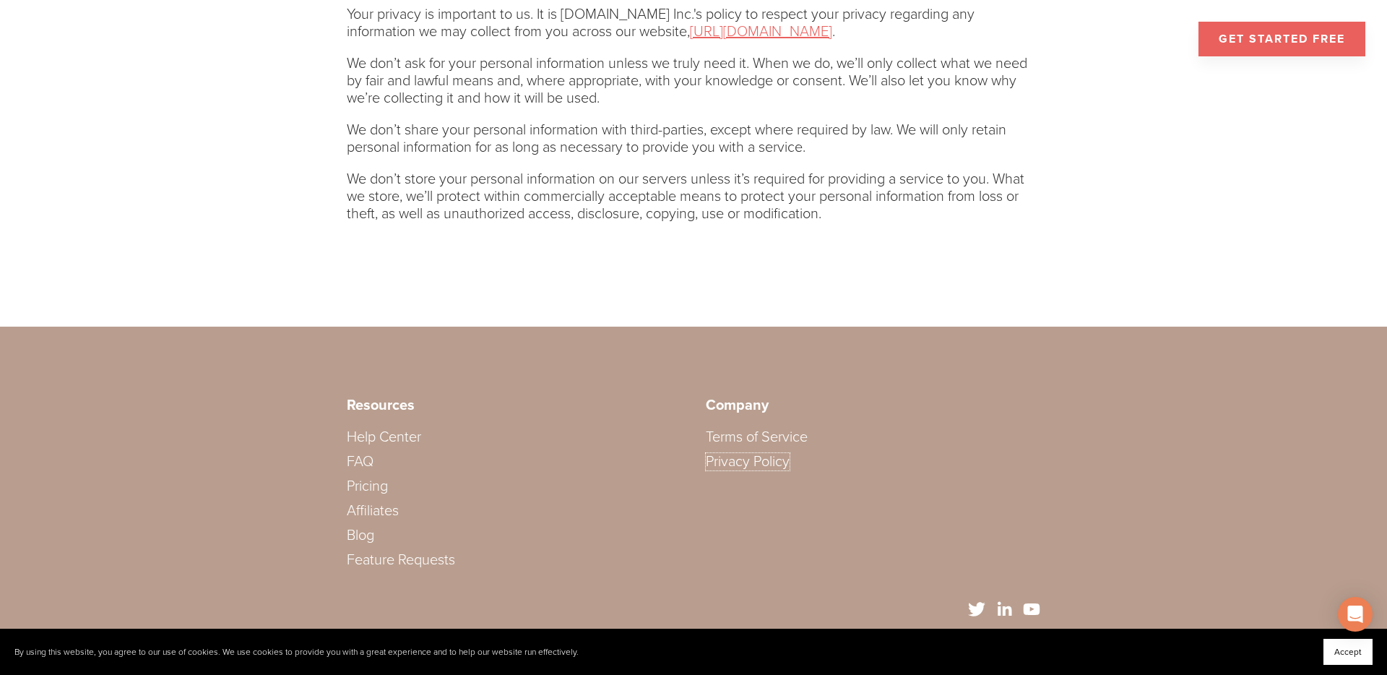
drag, startPoint x: 760, startPoint y: 442, endPoint x: 737, endPoint y: 410, distance: 38.7
click at [759, 453] on link "Privacy Policy" at bounding box center [748, 461] width 84 height 17
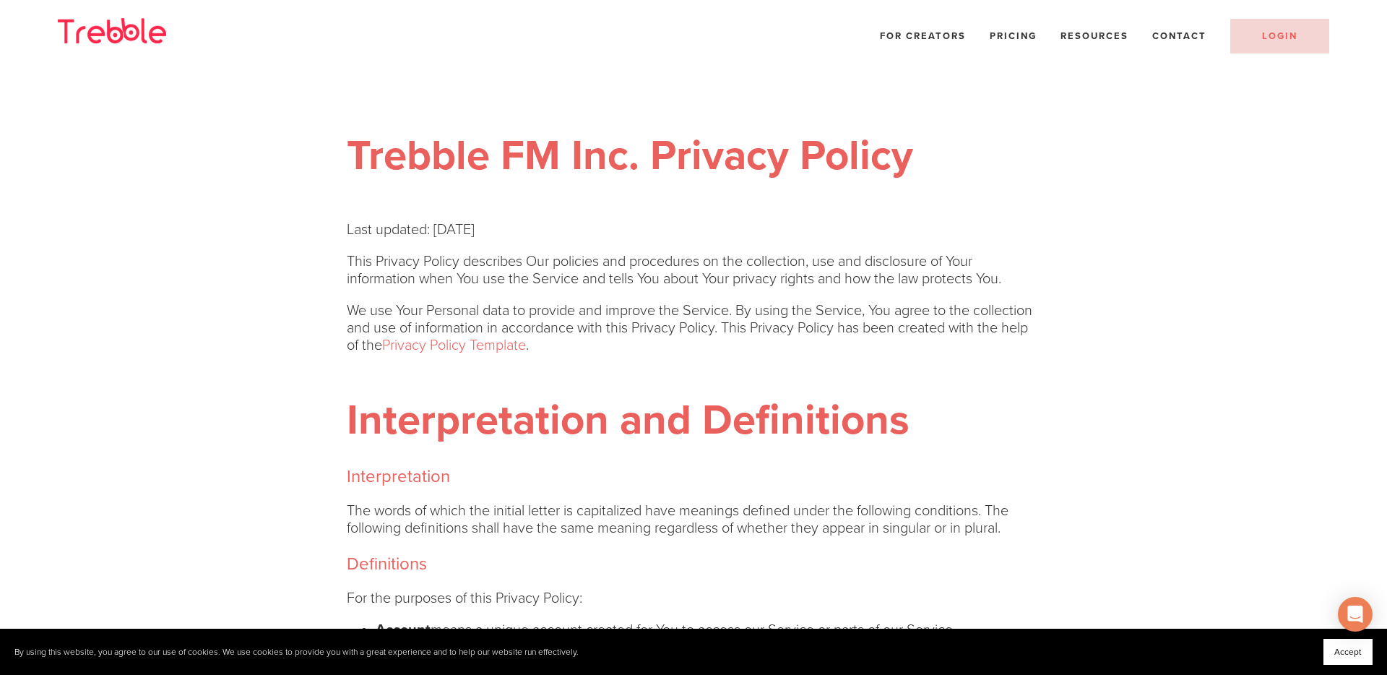
click at [157, 40] on img at bounding box center [112, 30] width 108 height 25
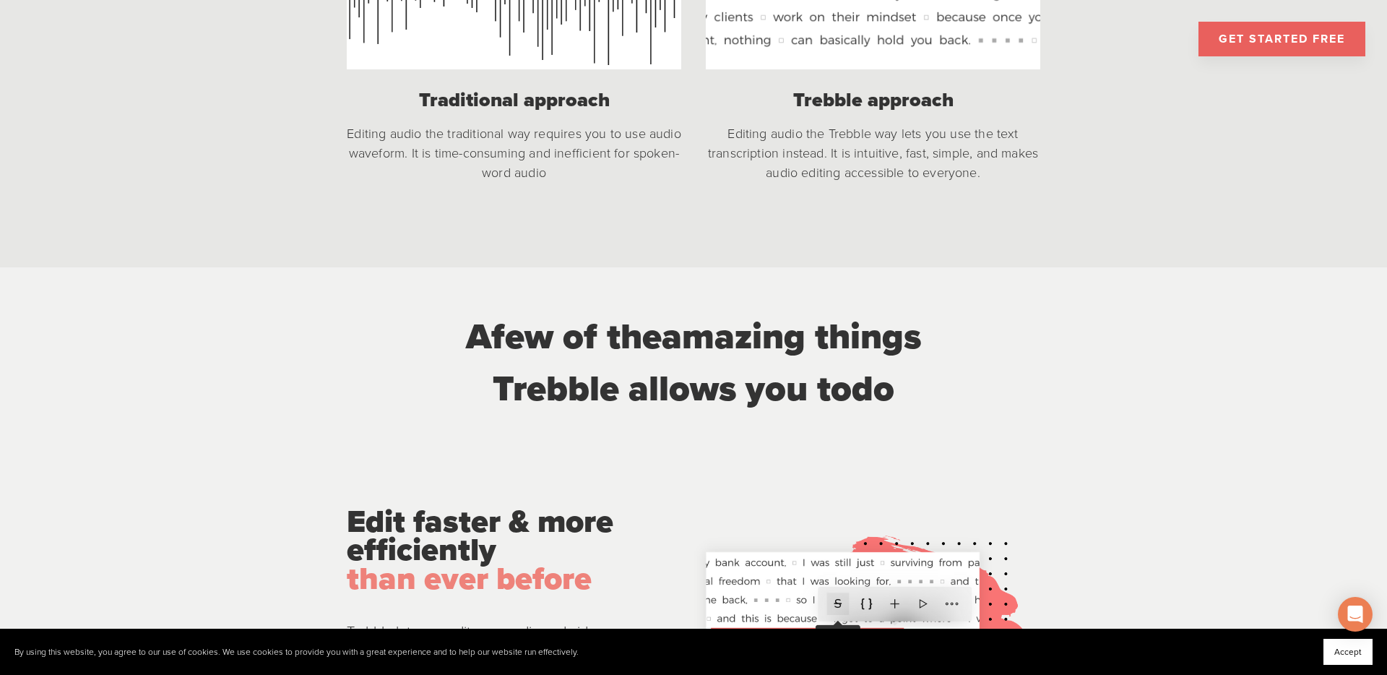
scroll to position [1407, 0]
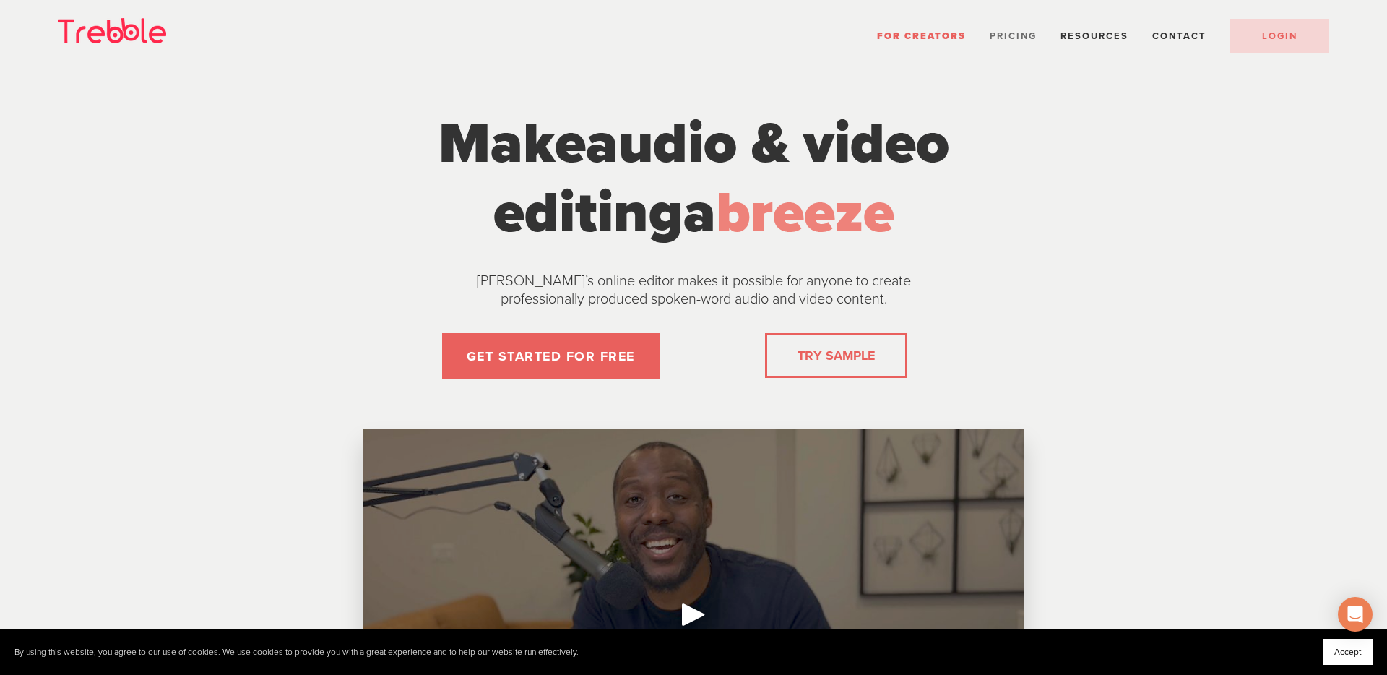
click at [1025, 36] on span "Pricing" at bounding box center [1013, 36] width 47 height 12
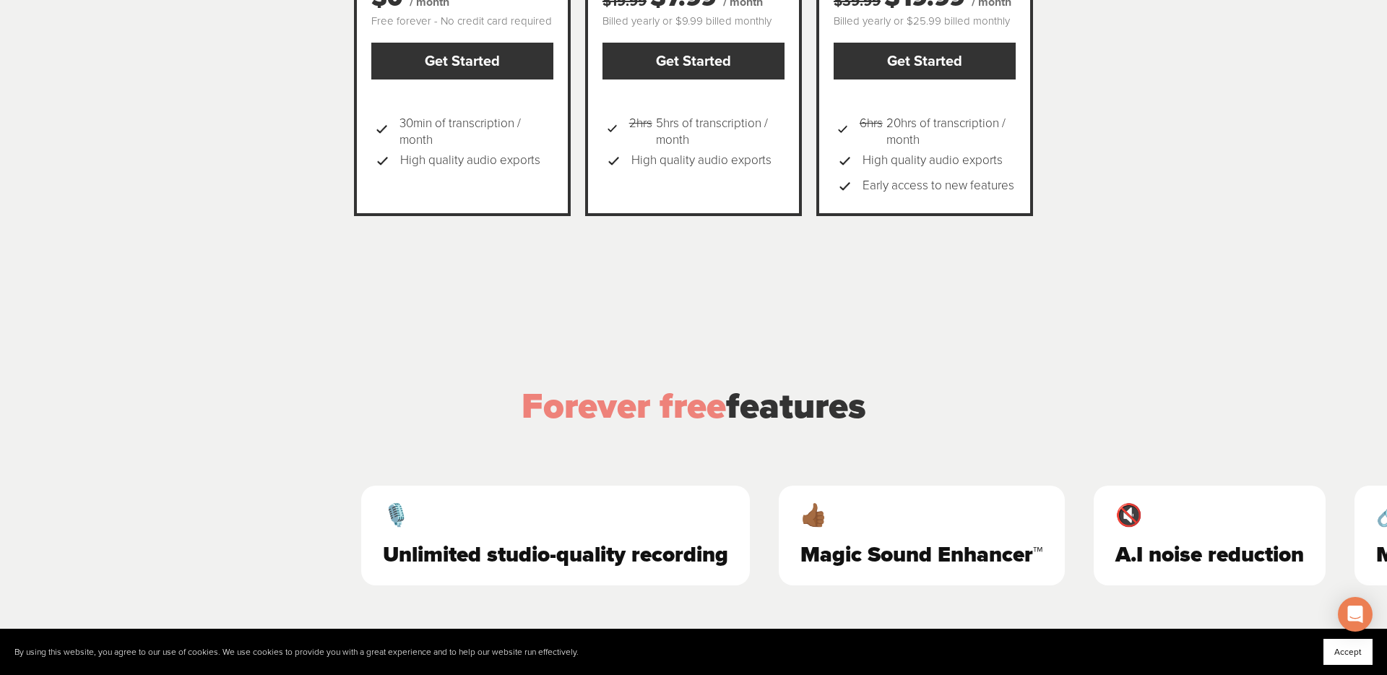
scroll to position [728, 0]
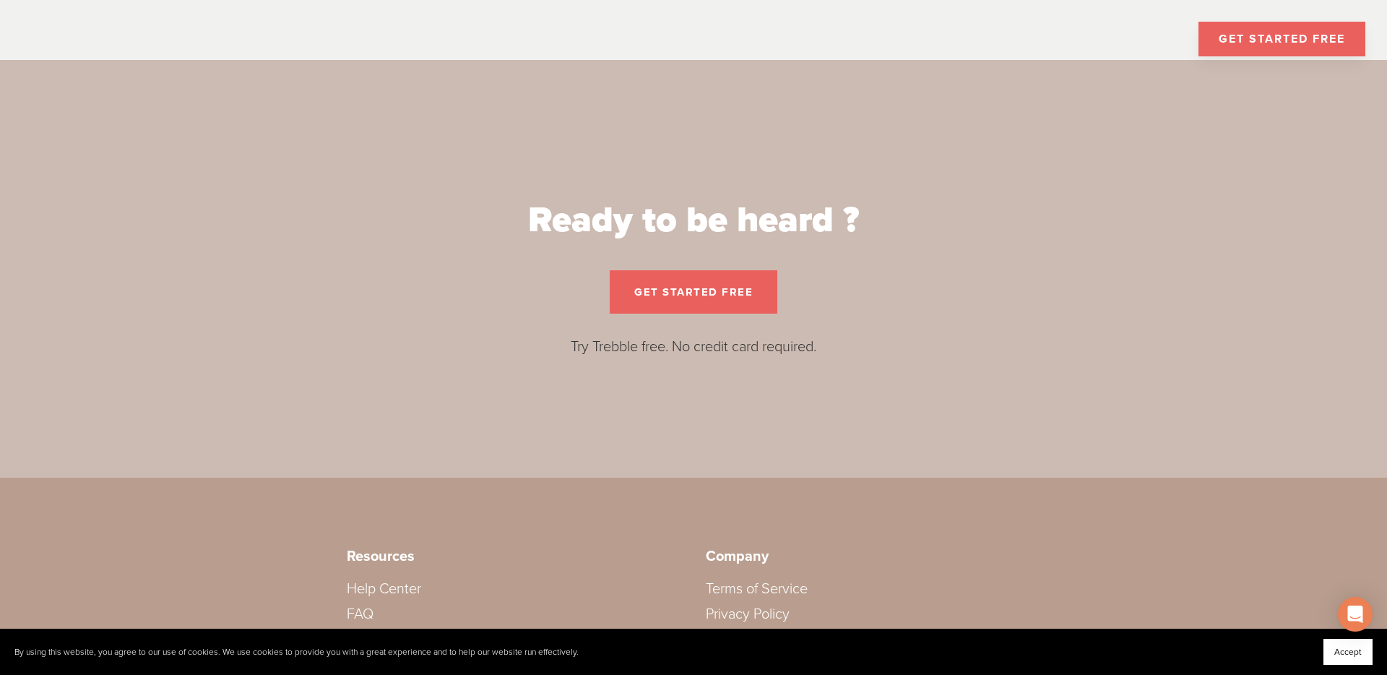
scroll to position [2399, 0]
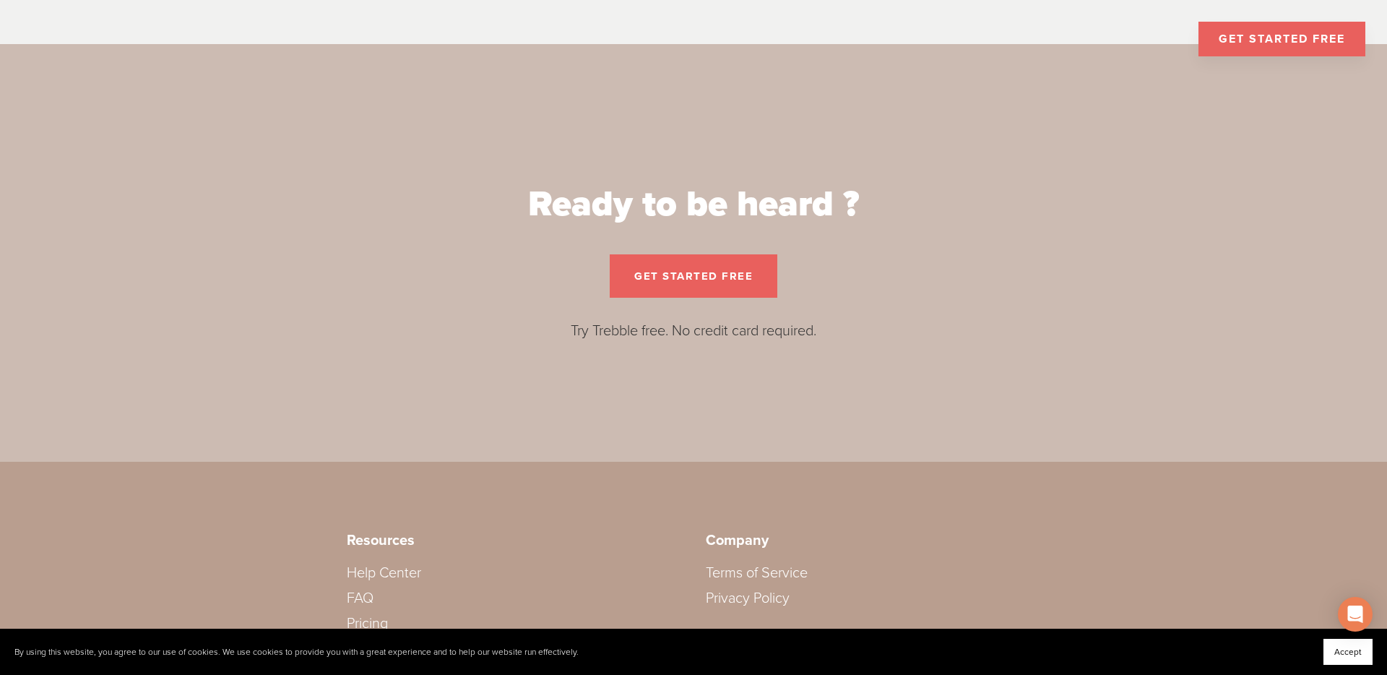
scroll to position [2399, 0]
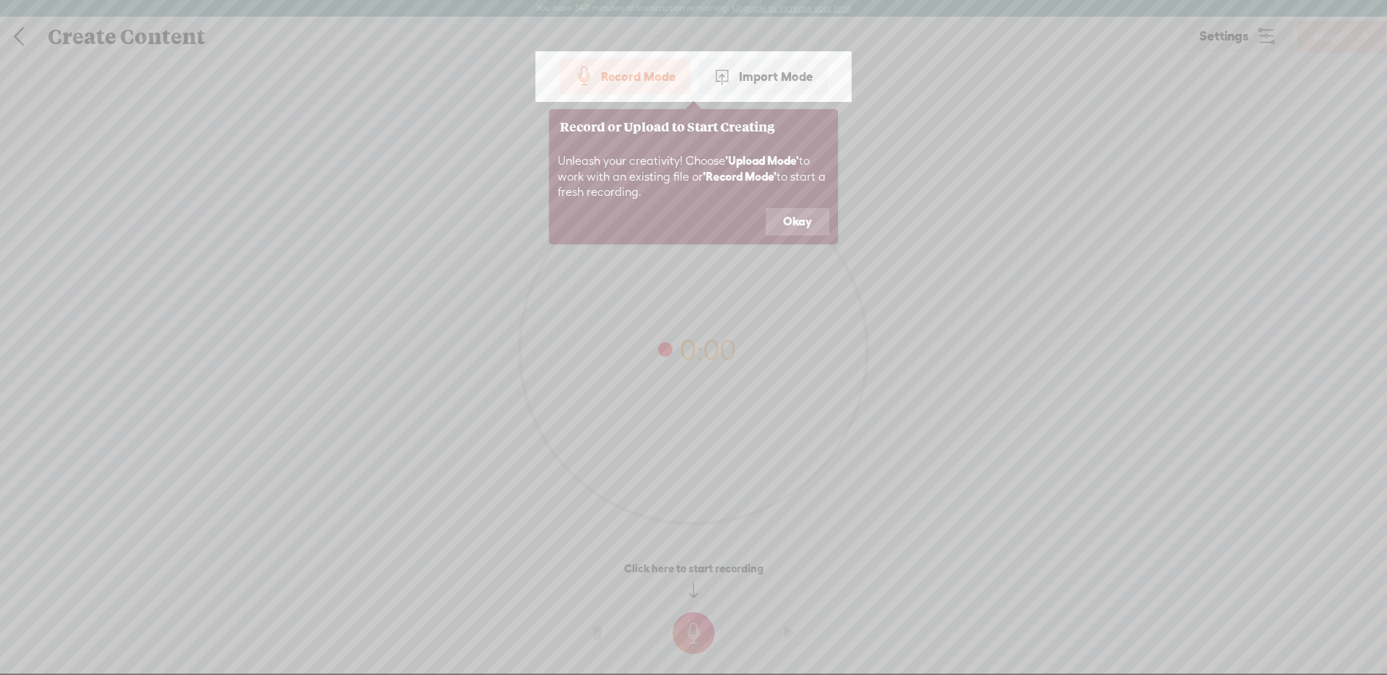
click at [793, 212] on button "Okay" at bounding box center [798, 221] width 64 height 27
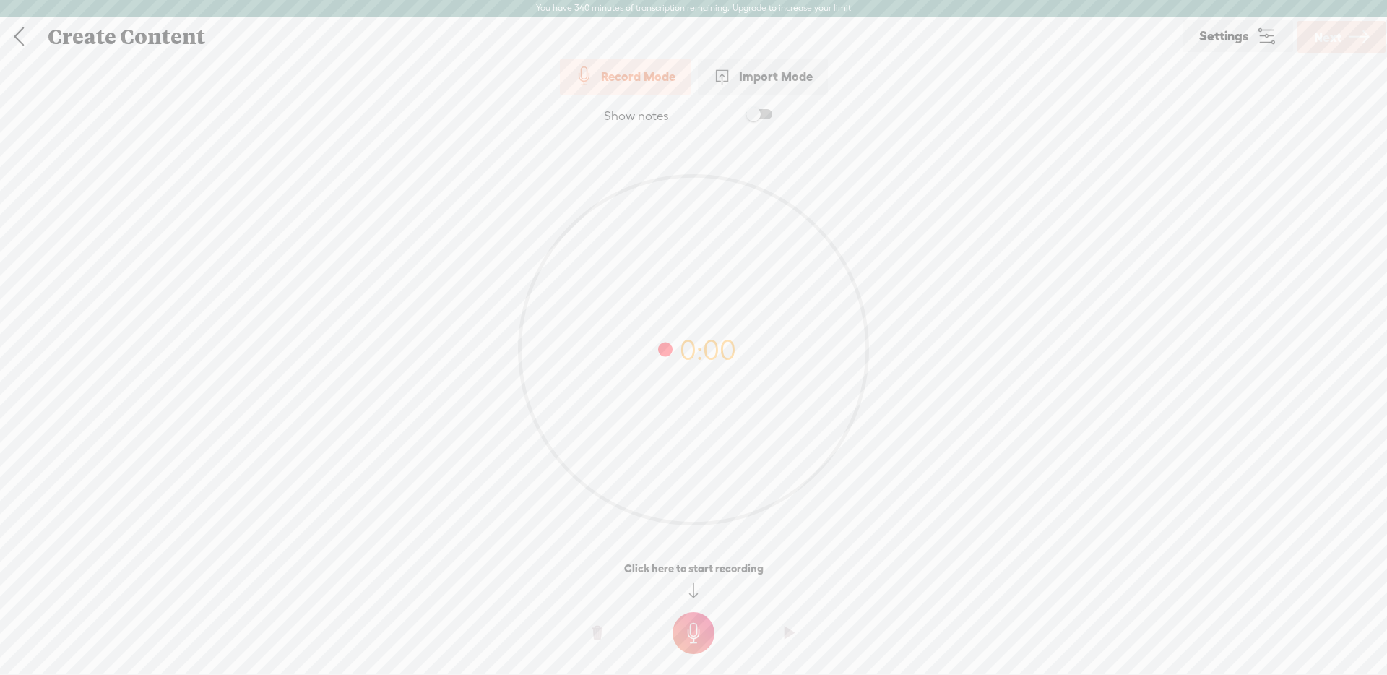
click at [19, 45] on link at bounding box center [19, 37] width 36 height 38
